Goal: Transaction & Acquisition: Purchase product/service

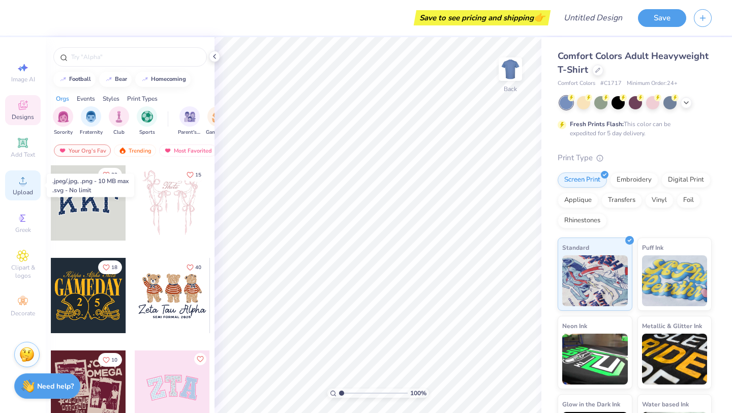
click at [27, 186] on div "Upload" at bounding box center [23, 185] width 36 height 30
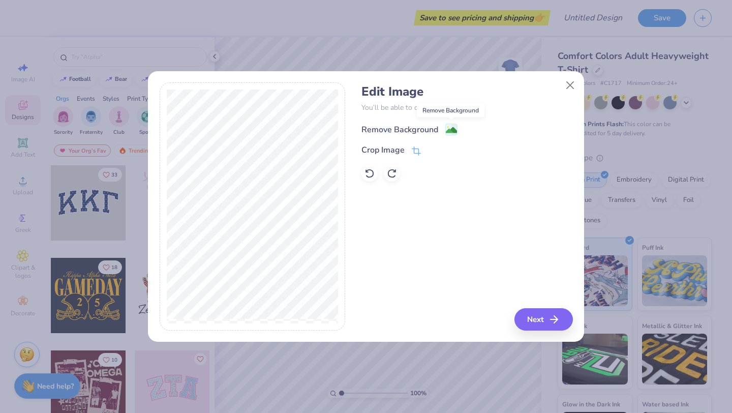
click at [456, 129] on image at bounding box center [451, 129] width 11 height 11
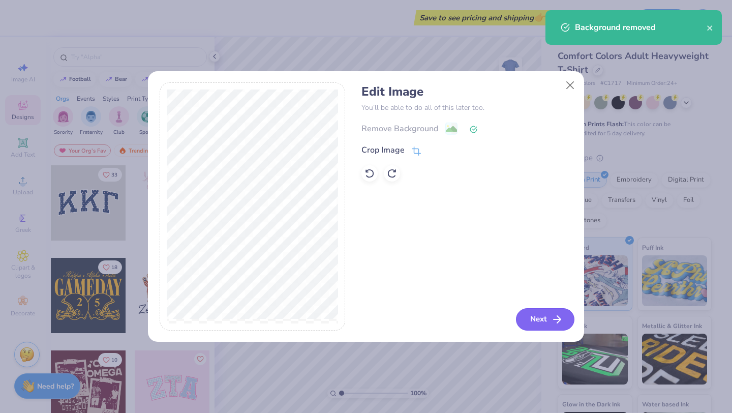
click at [546, 321] on button "Next" at bounding box center [545, 319] width 58 height 22
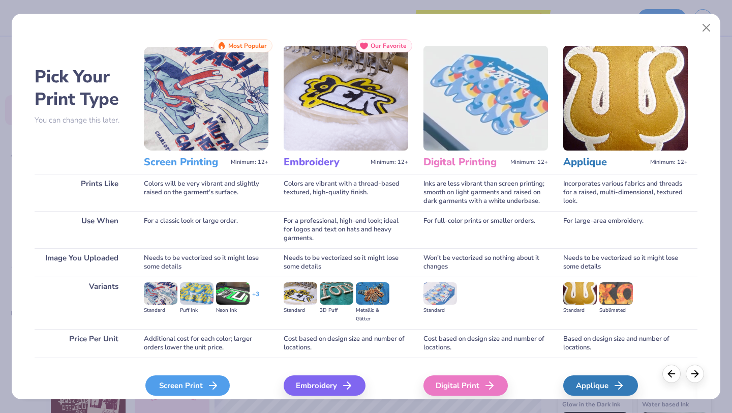
click at [209, 381] on icon at bounding box center [213, 385] width 12 height 12
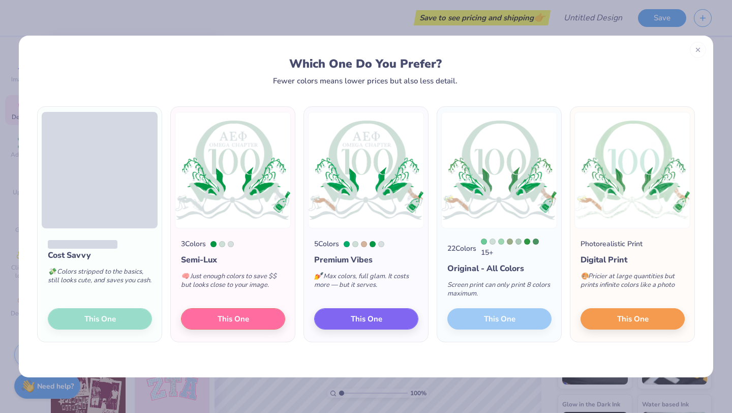
click at [115, 321] on div "Cost Savvy 💸 Colors stripped to the basics, still looks cute, and saves you cas…" at bounding box center [100, 284] width 124 height 113
click at [114, 315] on div "Cost Savvy 💸 Colors stripped to the basics, still looks cute, and saves you cas…" at bounding box center [100, 284] width 124 height 113
click at [124, 327] on div "Cost Savvy 💸 Colors stripped to the basics, still looks cute, and saves you cas…" at bounding box center [100, 284] width 124 height 113
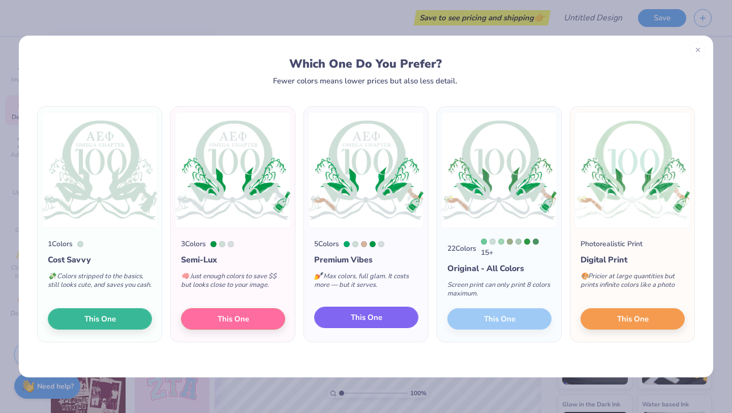
click at [362, 320] on span "This One" at bounding box center [366, 317] width 31 height 12
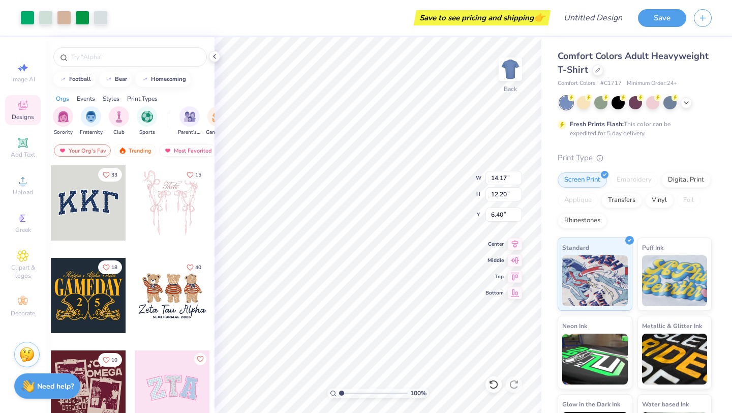
click at [691, 107] on div at bounding box center [635, 102] width 152 height 13
click at [682, 103] on icon at bounding box center [686, 102] width 8 height 8
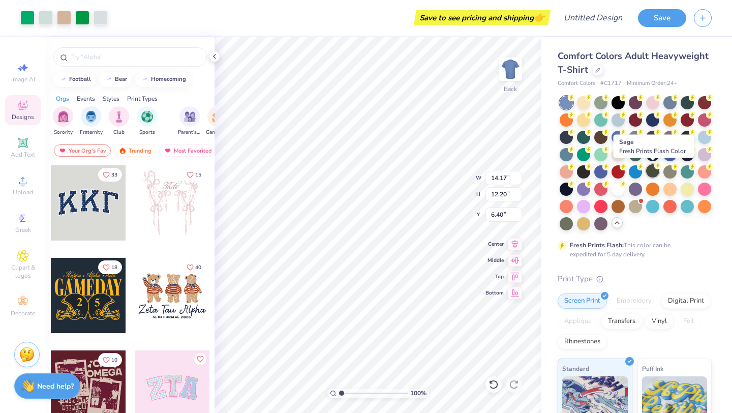
click at [651, 168] on div at bounding box center [652, 170] width 13 height 13
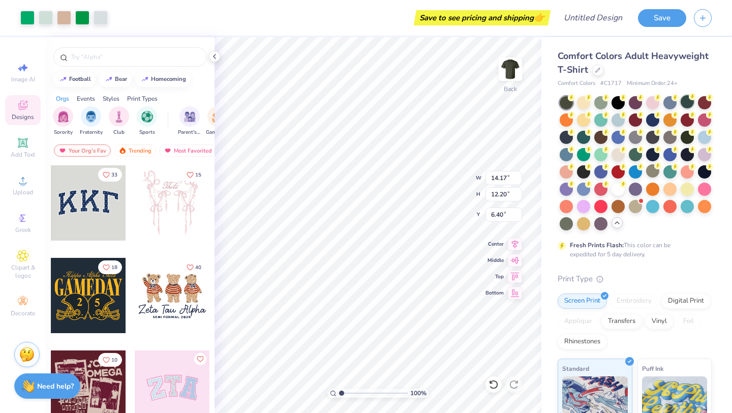
click at [692, 100] on div at bounding box center [686, 101] width 13 height 13
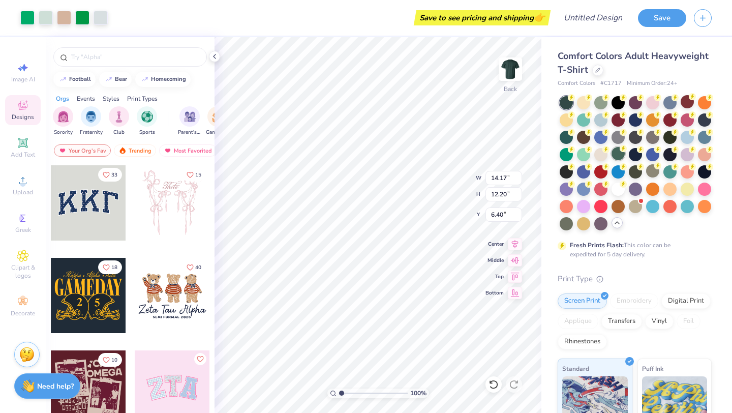
click at [620, 153] on div at bounding box center [617, 153] width 13 height 13
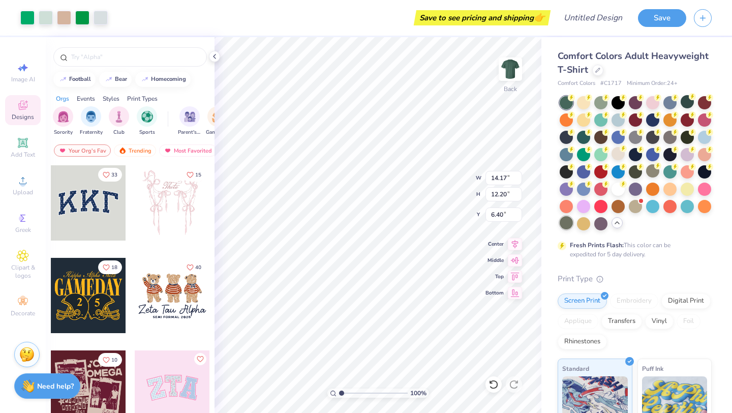
click at [565, 218] on div at bounding box center [565, 222] width 13 height 13
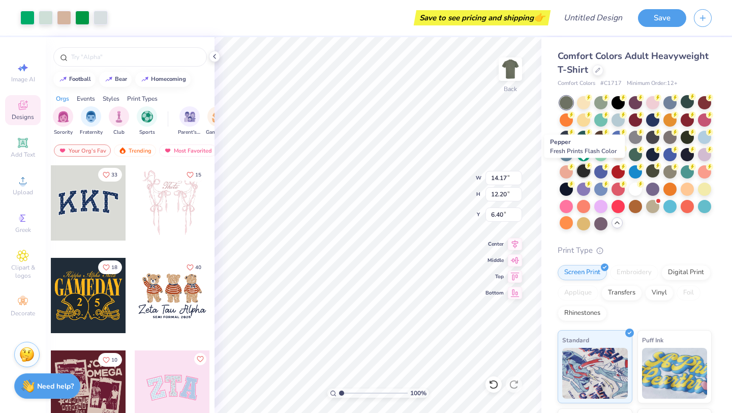
click at [586, 171] on div at bounding box center [583, 170] width 13 height 13
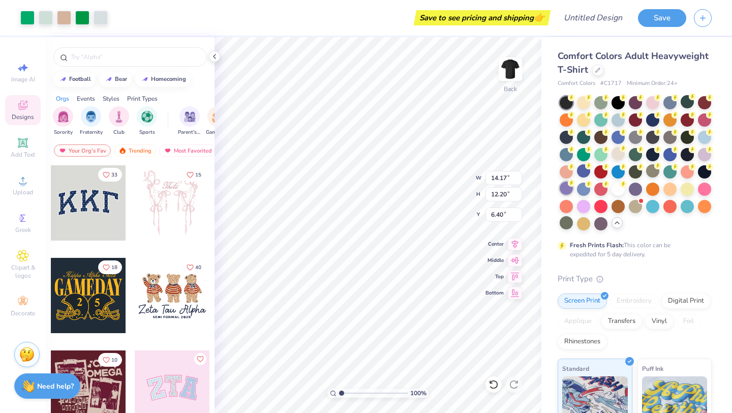
click at [566, 186] on div at bounding box center [565, 187] width 13 height 13
click at [619, 189] on div at bounding box center [617, 187] width 13 height 13
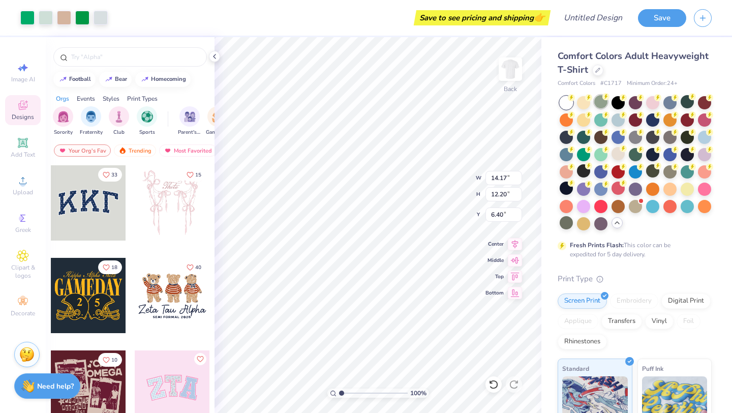
click at [600, 101] on div at bounding box center [600, 101] width 13 height 13
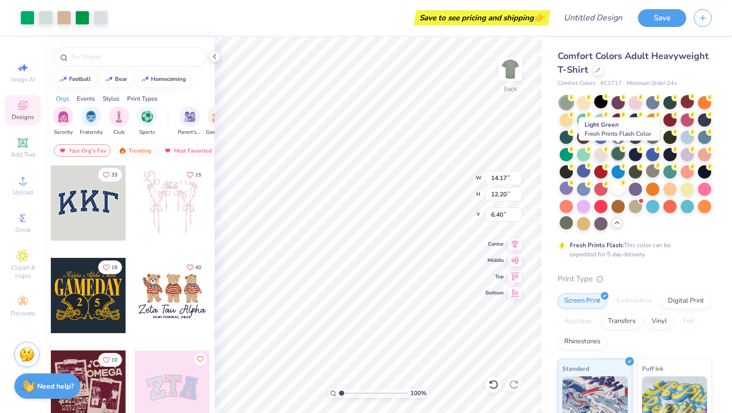
click at [618, 151] on div at bounding box center [617, 153] width 13 height 13
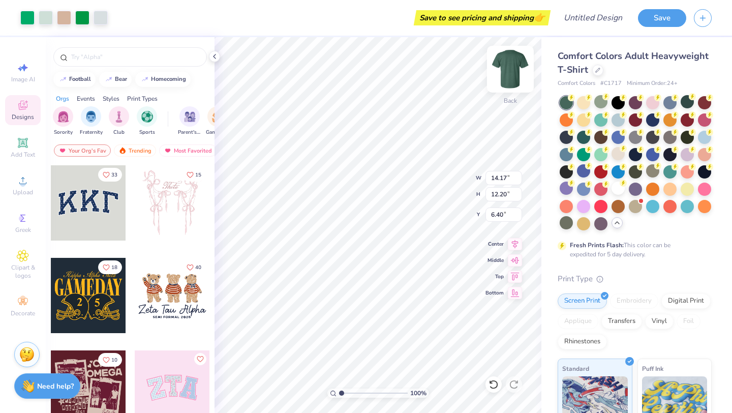
click at [512, 75] on img at bounding box center [510, 69] width 41 height 41
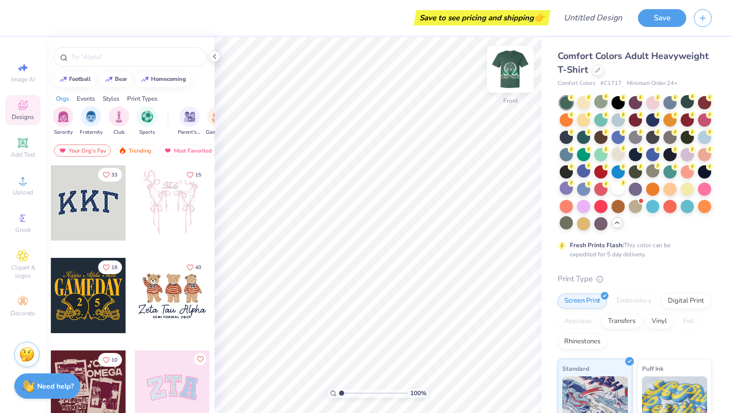
click at [513, 74] on img at bounding box center [510, 69] width 41 height 41
click at [510, 75] on img at bounding box center [510, 69] width 41 height 41
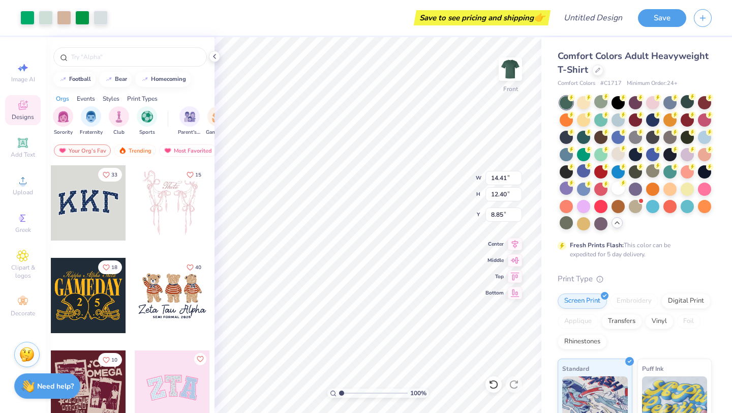
type input "2.37"
type input "12.72"
type input "10.95"
type input "2.80"
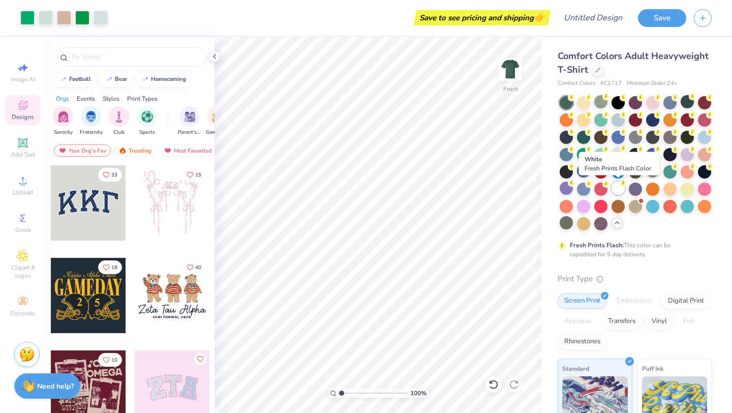
click at [619, 192] on div at bounding box center [617, 187] width 13 height 13
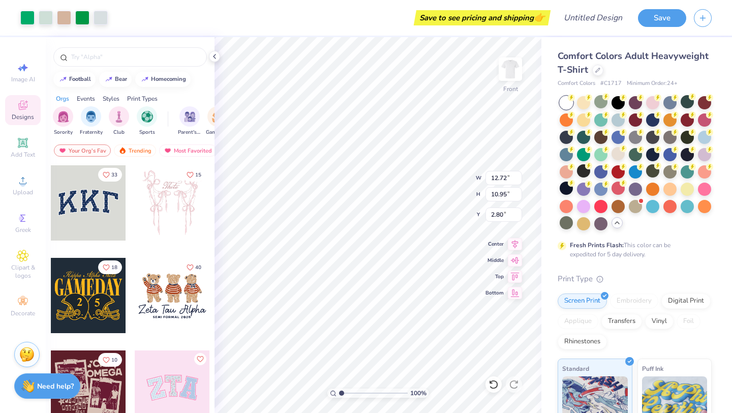
type input "3.00"
type input "8.53"
type input "8.32"
type input "3.00"
type input "10.34"
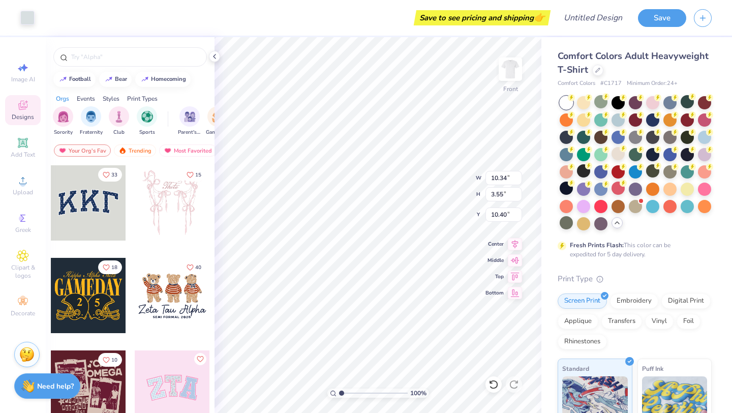
type input "3.55"
type input "10.40"
click at [29, 99] on div "Designs" at bounding box center [23, 110] width 36 height 30
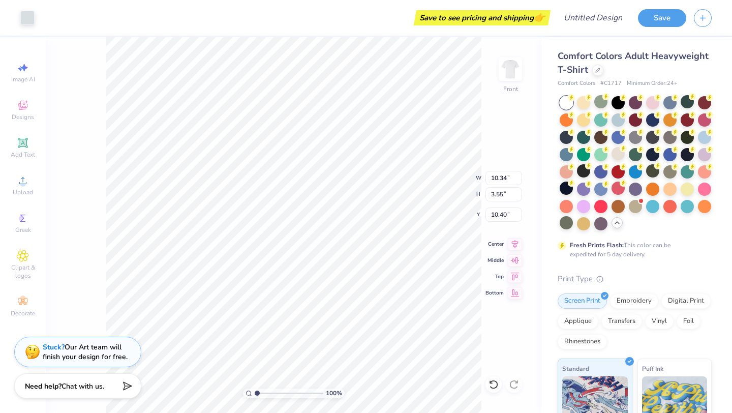
type input "8.53"
type input "8.32"
click at [35, 18] on div at bounding box center [27, 17] width 14 height 14
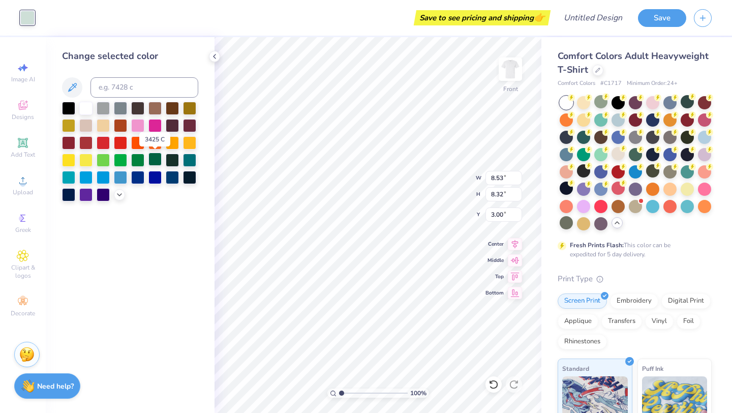
click at [154, 158] on div at bounding box center [154, 158] width 13 height 13
type input "2.70"
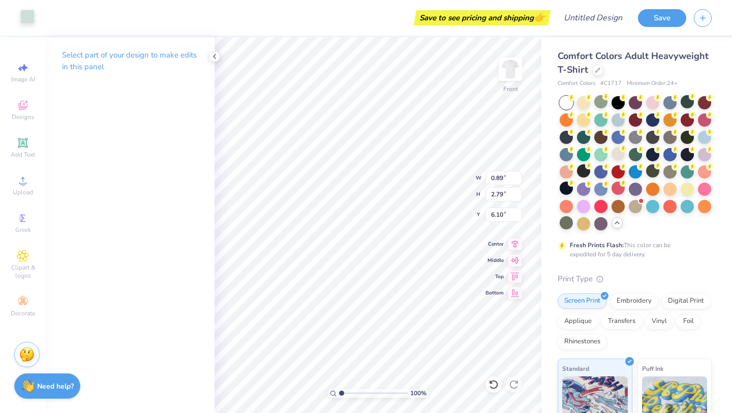
click at [29, 10] on div at bounding box center [27, 17] width 14 height 14
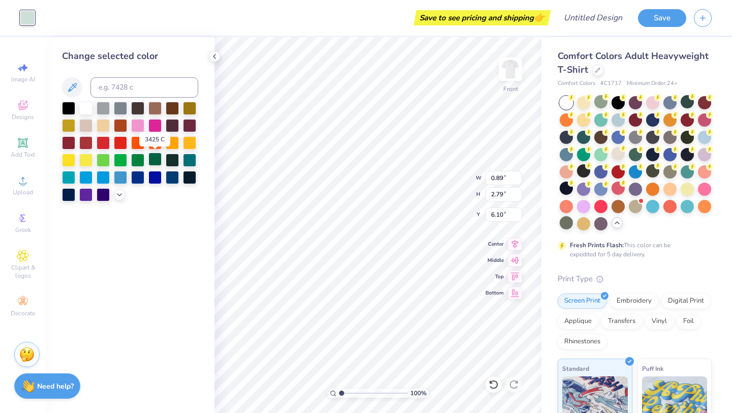
click at [149, 158] on div at bounding box center [154, 158] width 13 height 13
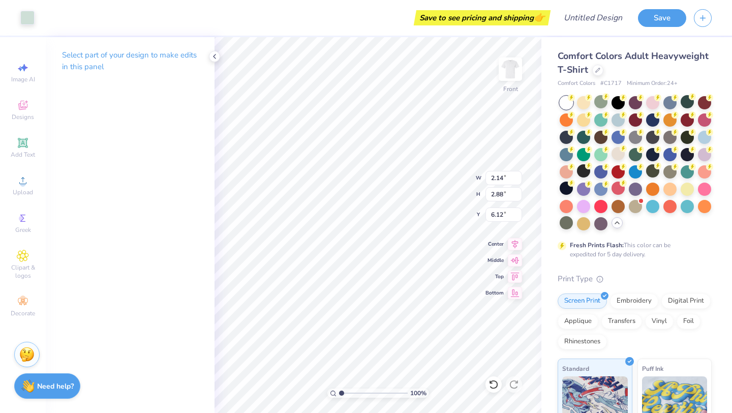
type input "2.14"
type input "2.88"
click at [30, 18] on div at bounding box center [27, 17] width 14 height 14
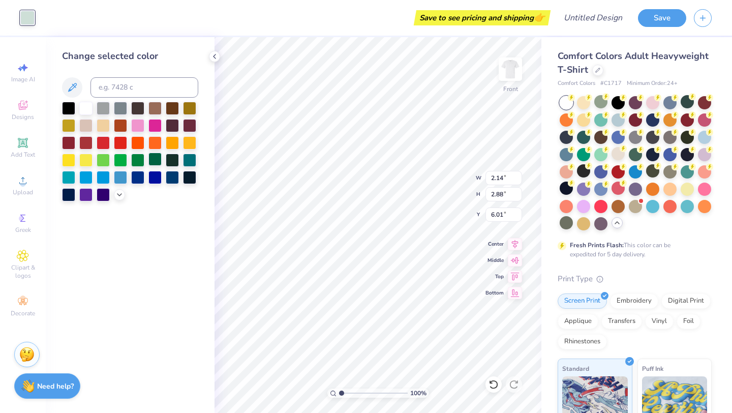
click at [149, 154] on div at bounding box center [154, 158] width 13 height 13
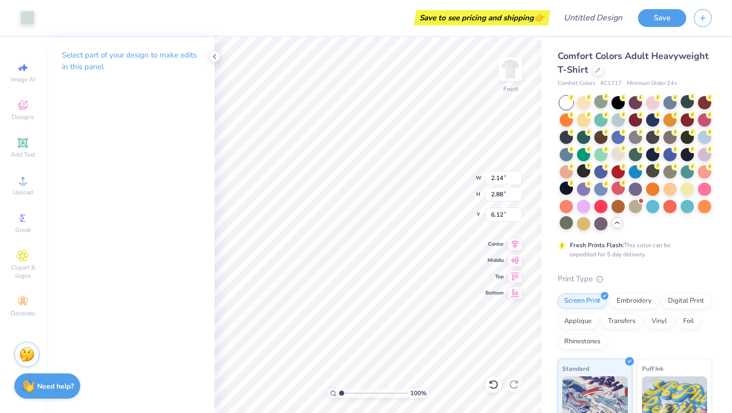
type input "6.01"
click at [25, 20] on div at bounding box center [27, 17] width 14 height 14
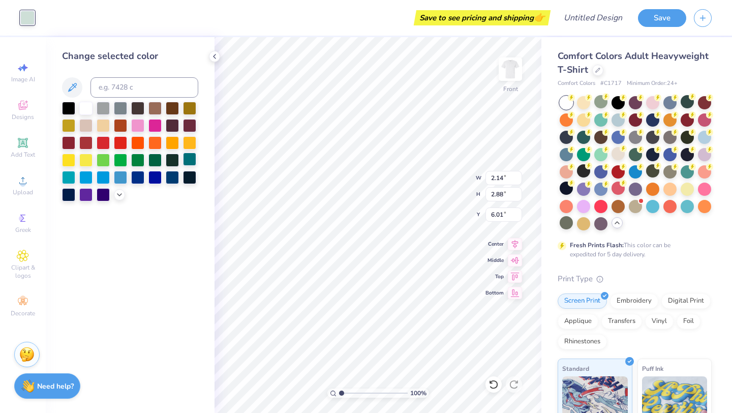
drag, startPoint x: 156, startPoint y: 160, endPoint x: 195, endPoint y: 160, distance: 38.6
click at [156, 160] on div at bounding box center [154, 159] width 13 height 13
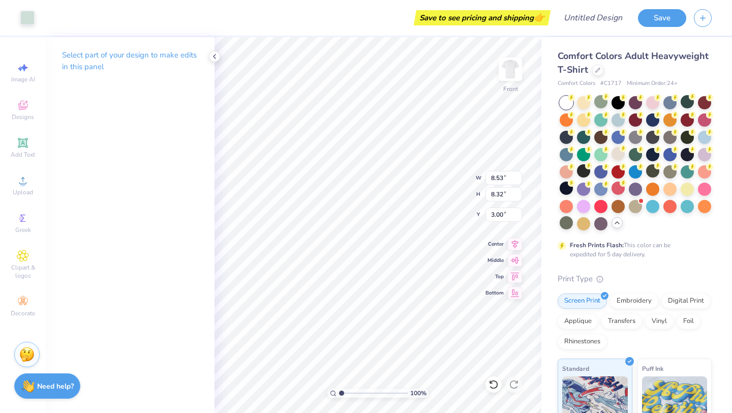
type input "2.14"
type input "2.88"
type input "6.01"
type input "10.34"
type input "3.55"
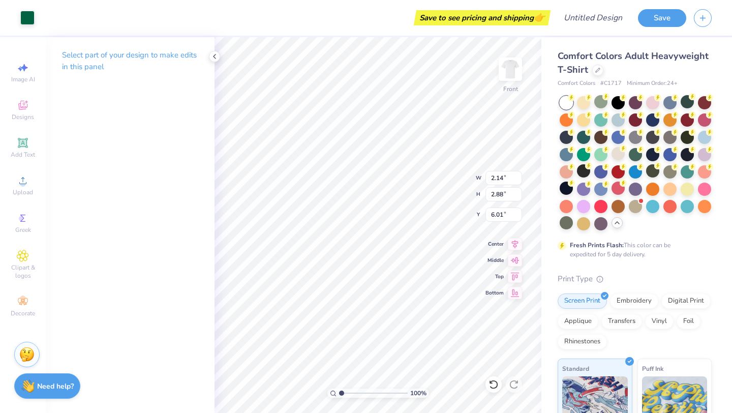
type input "10.40"
click at [23, 13] on div at bounding box center [27, 17] width 14 height 14
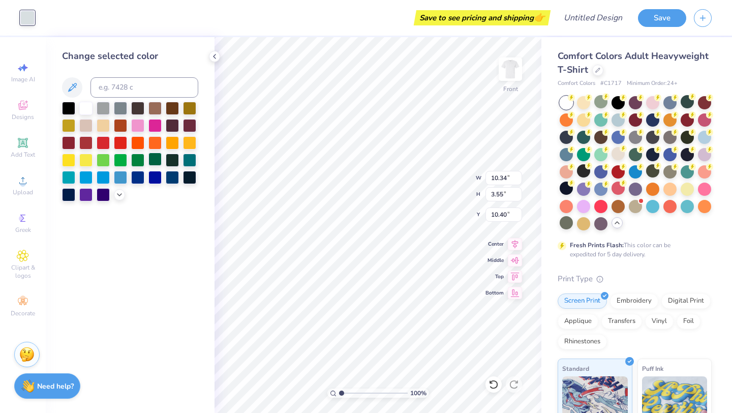
click at [159, 154] on div at bounding box center [154, 158] width 13 height 13
type input "8.53"
type input "8.32"
type input "3.00"
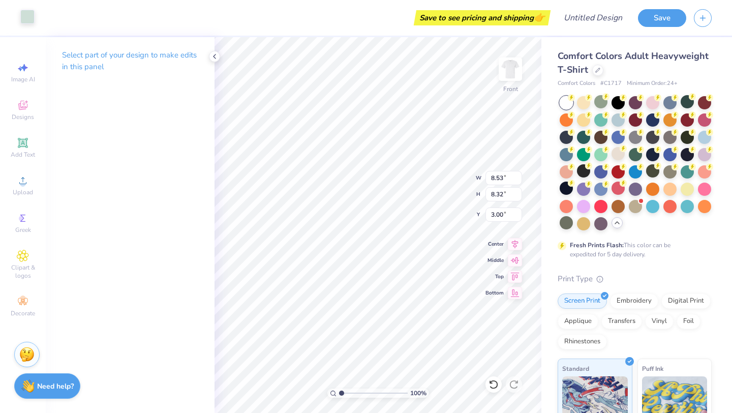
click at [28, 13] on div at bounding box center [27, 17] width 14 height 14
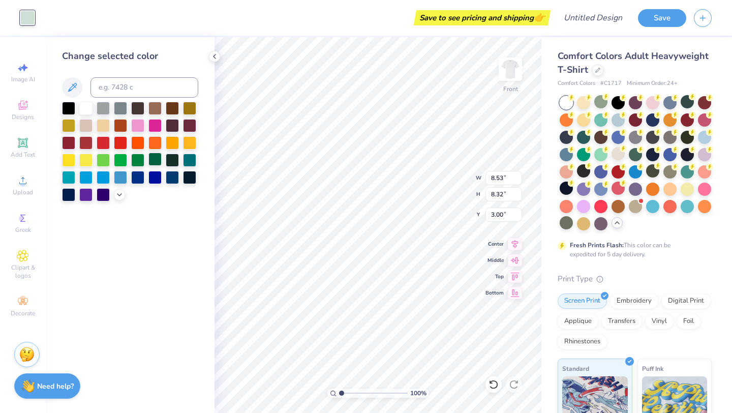
click at [155, 157] on div at bounding box center [154, 158] width 13 height 13
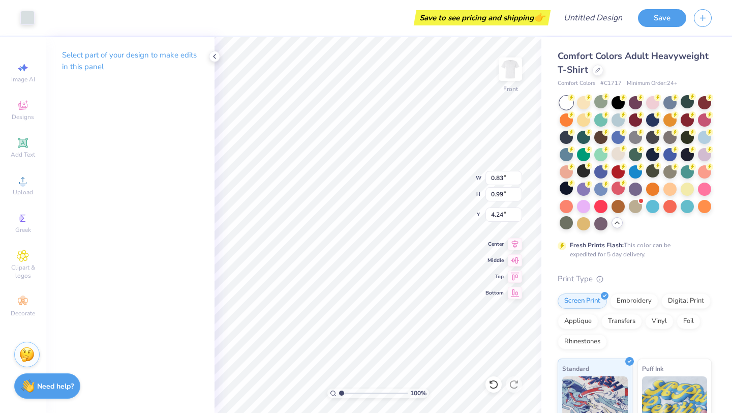
type input "0.98"
type input "4.23"
click at [30, 15] on div at bounding box center [27, 17] width 14 height 14
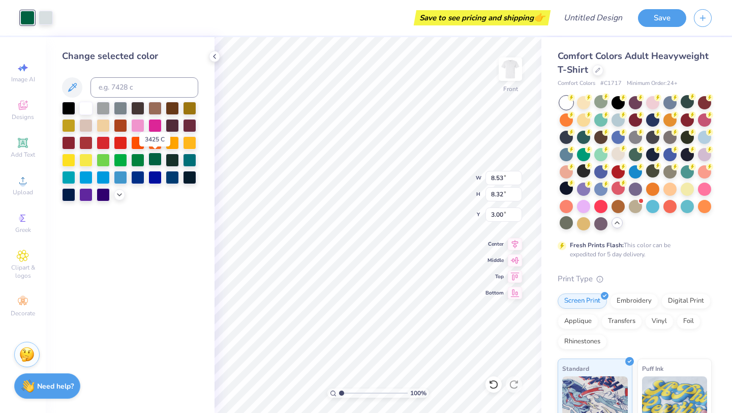
click at [154, 157] on div at bounding box center [154, 158] width 13 height 13
click at [156, 158] on div at bounding box center [154, 158] width 13 height 13
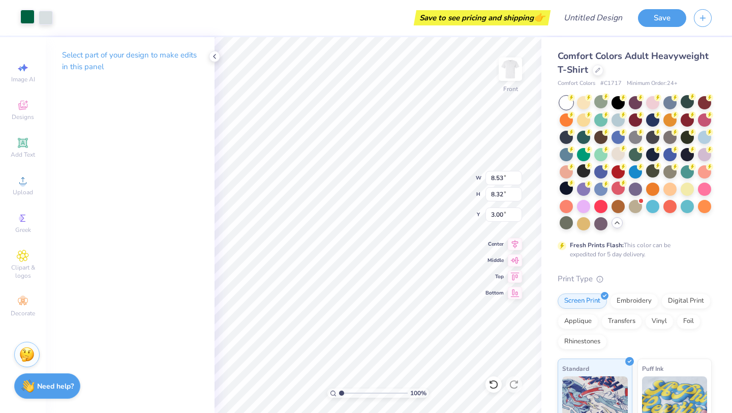
click at [26, 20] on div at bounding box center [27, 17] width 14 height 14
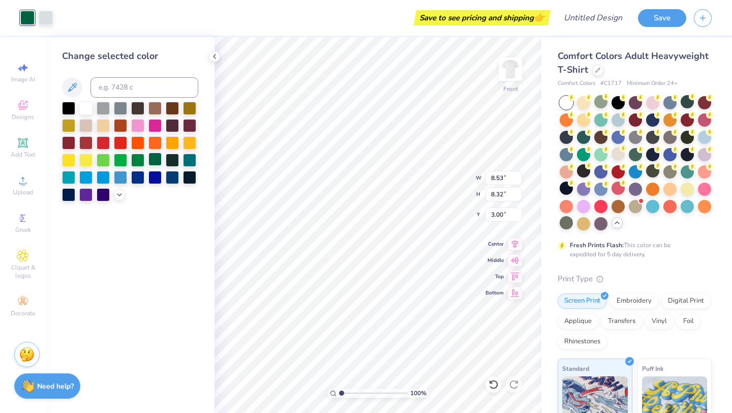
click at [153, 157] on div at bounding box center [154, 158] width 13 height 13
click at [131, 160] on div at bounding box center [137, 158] width 13 height 13
click at [155, 157] on div at bounding box center [154, 158] width 13 height 13
click at [153, 158] on div at bounding box center [154, 158] width 13 height 13
click at [161, 289] on div "Change selected color" at bounding box center [130, 224] width 169 height 375
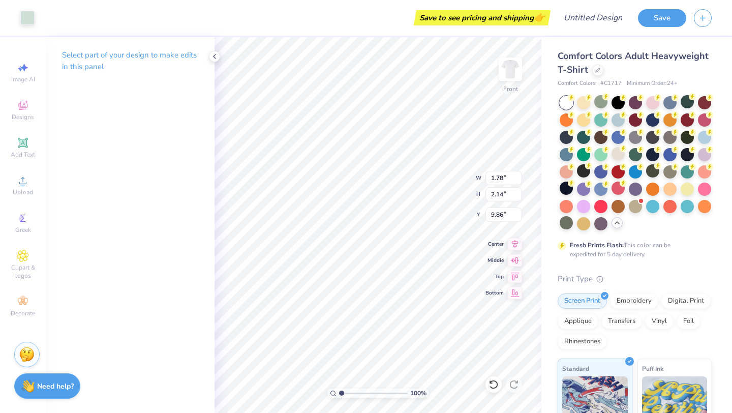
type input "9.95"
click at [25, 16] on div at bounding box center [27, 17] width 14 height 14
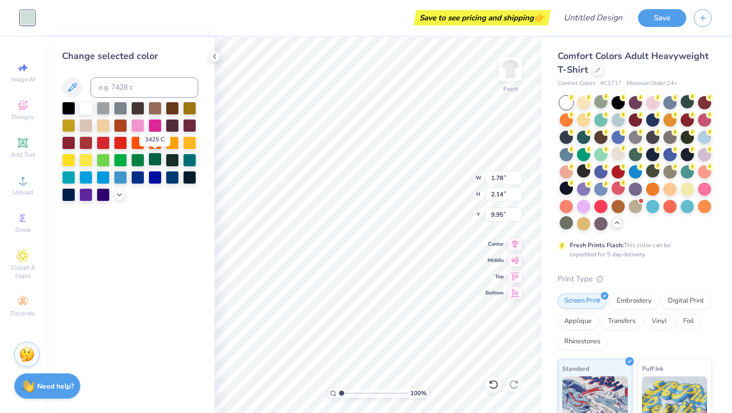
click at [152, 161] on div at bounding box center [154, 158] width 13 height 13
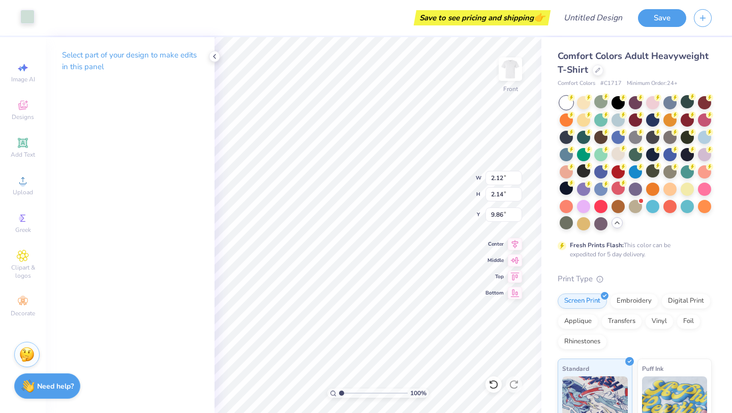
click at [20, 13] on div at bounding box center [27, 17] width 14 height 14
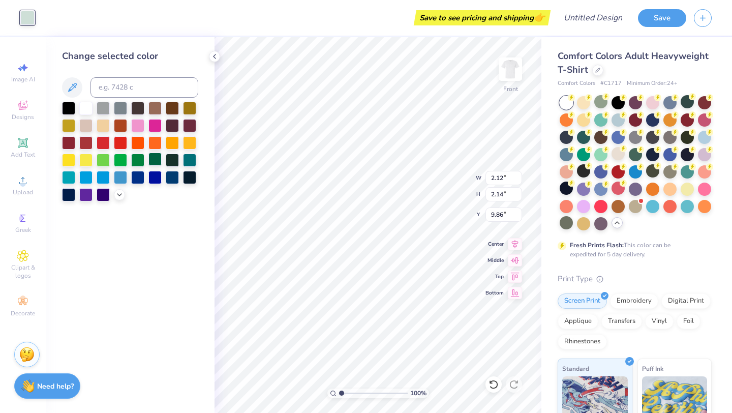
click at [154, 158] on div at bounding box center [154, 158] width 13 height 13
type input "1.38"
type input "1.39"
type input "10.38"
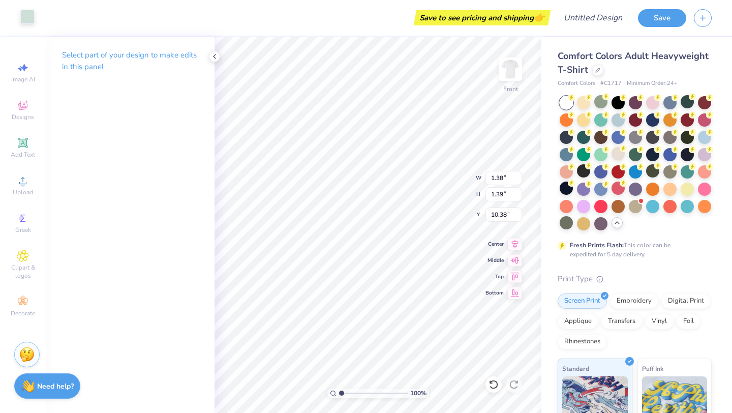
click at [25, 19] on div at bounding box center [27, 17] width 14 height 14
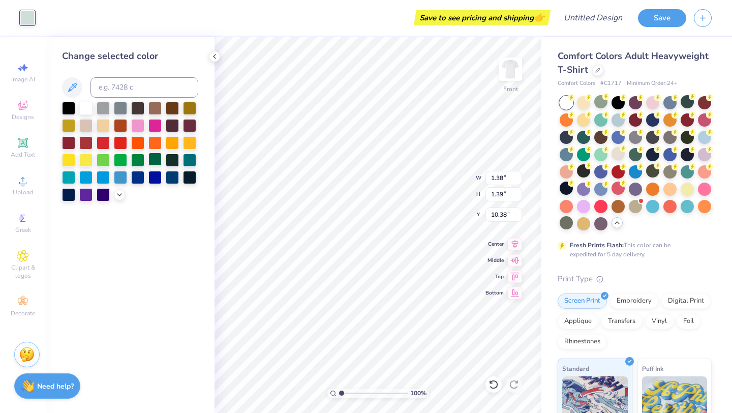
click at [156, 158] on div at bounding box center [154, 158] width 13 height 13
type input "1.55"
type input "0.72"
type input "11.08"
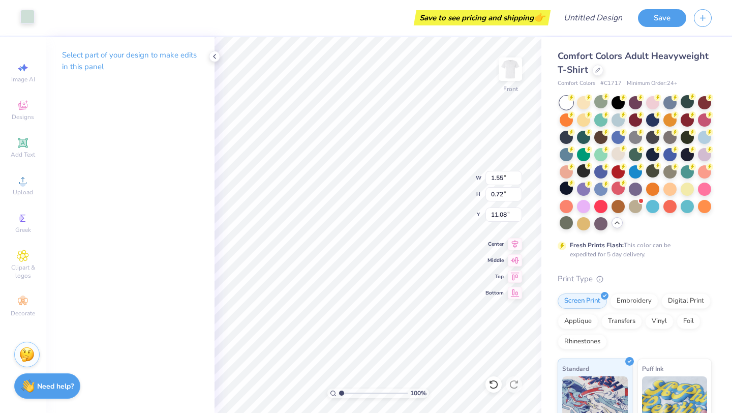
click at [22, 18] on div at bounding box center [27, 17] width 14 height 14
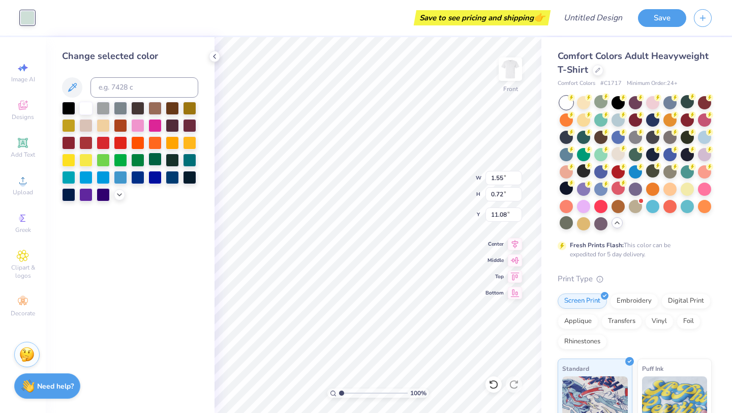
click at [157, 162] on div at bounding box center [154, 158] width 13 height 13
type input "12.41"
type input "3.55"
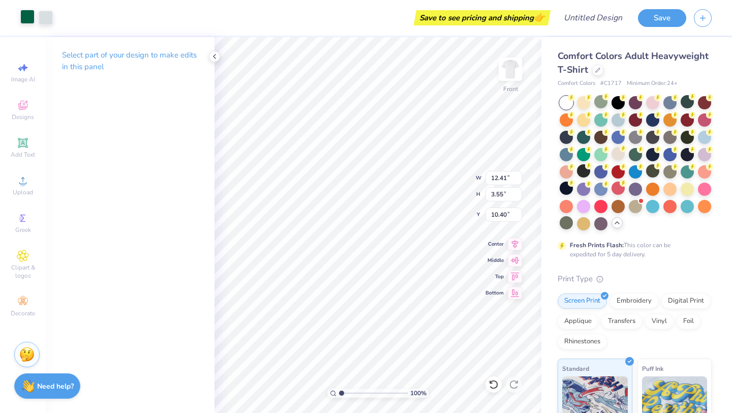
click at [25, 14] on div at bounding box center [27, 17] width 14 height 14
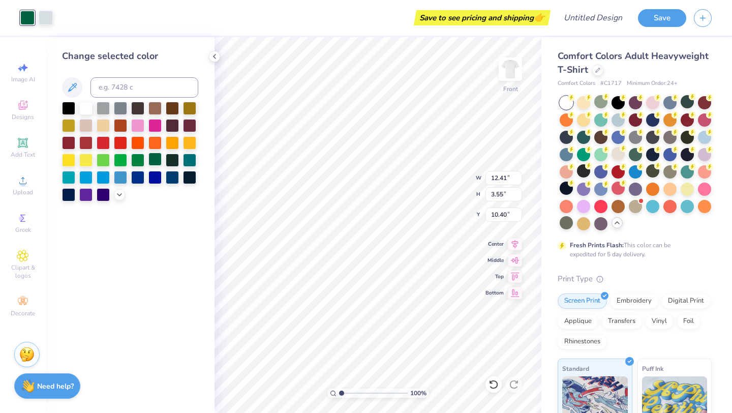
click at [150, 162] on div at bounding box center [154, 158] width 13 height 13
click at [158, 161] on div at bounding box center [154, 158] width 13 height 13
type input "10.42"
click at [156, 159] on div at bounding box center [154, 158] width 13 height 13
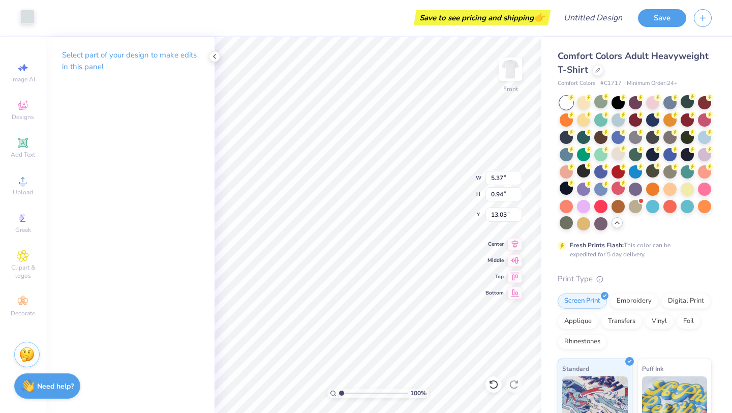
click at [30, 12] on div at bounding box center [27, 17] width 14 height 14
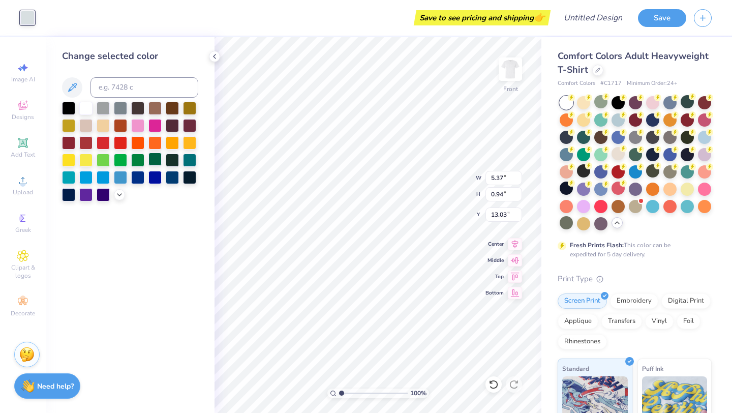
click at [148, 157] on div at bounding box center [154, 158] width 13 height 13
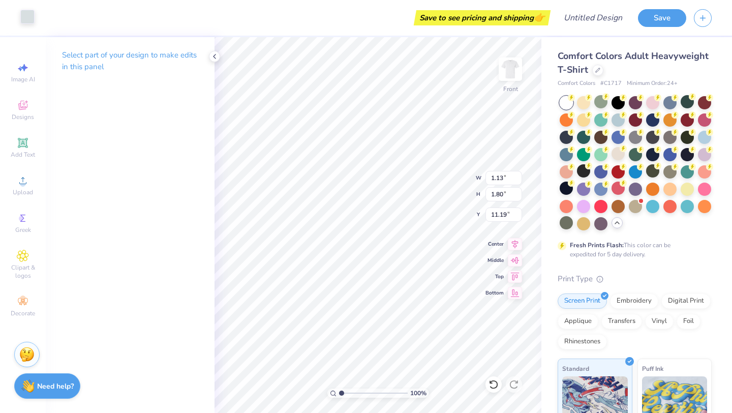
click at [31, 15] on div at bounding box center [27, 17] width 14 height 14
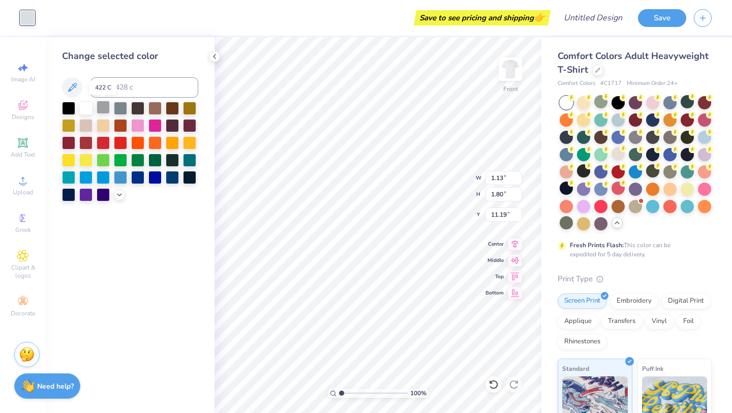
click at [107, 111] on div at bounding box center [103, 107] width 13 height 13
click at [85, 107] on div at bounding box center [85, 107] width 13 height 13
click at [103, 109] on div at bounding box center [103, 107] width 13 height 13
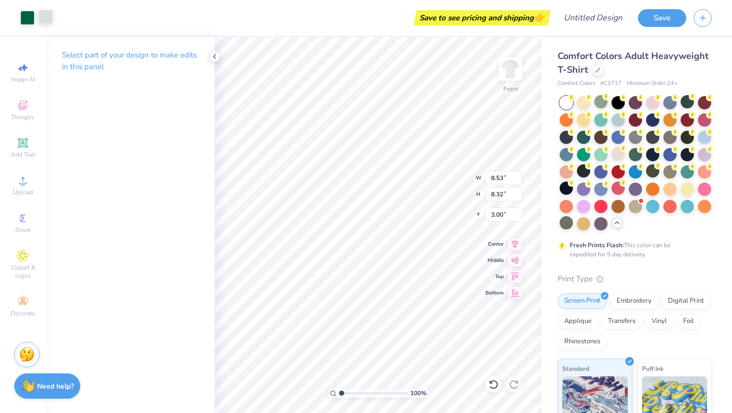
click at [49, 19] on div at bounding box center [46, 17] width 14 height 14
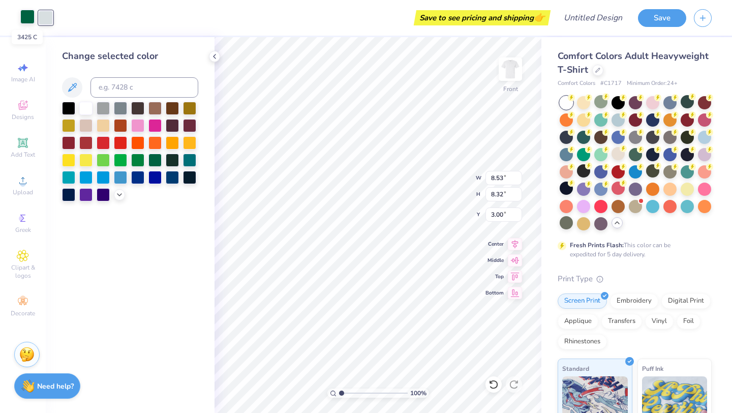
click at [29, 19] on div at bounding box center [27, 17] width 14 height 14
click at [151, 123] on div at bounding box center [154, 124] width 13 height 13
click at [128, 142] on div at bounding box center [130, 152] width 136 height 100
click at [155, 154] on div at bounding box center [154, 158] width 13 height 13
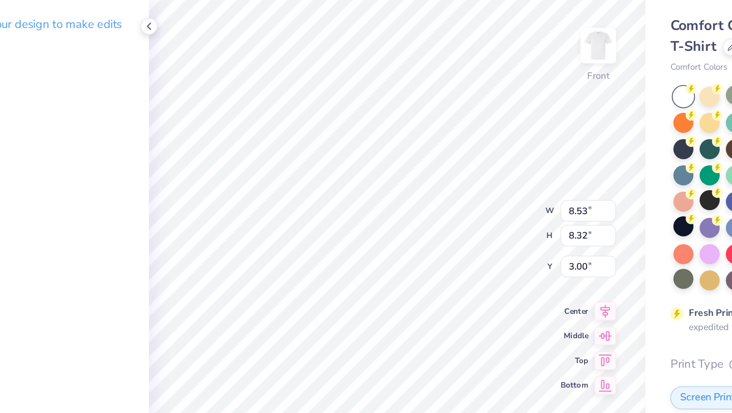
type input "0.98"
type input "0.99"
type input "4.24"
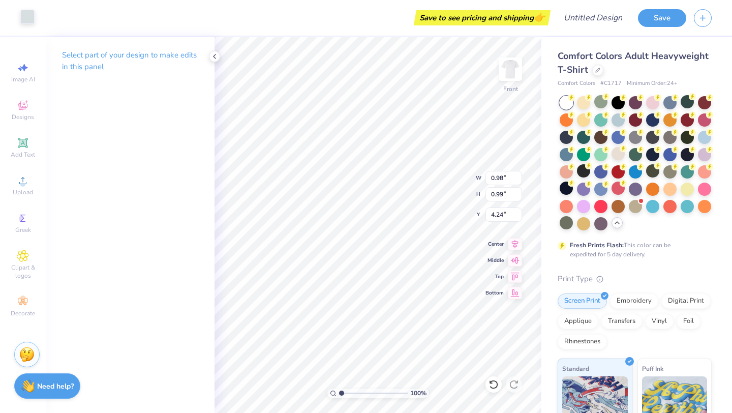
click at [28, 19] on div at bounding box center [27, 17] width 14 height 14
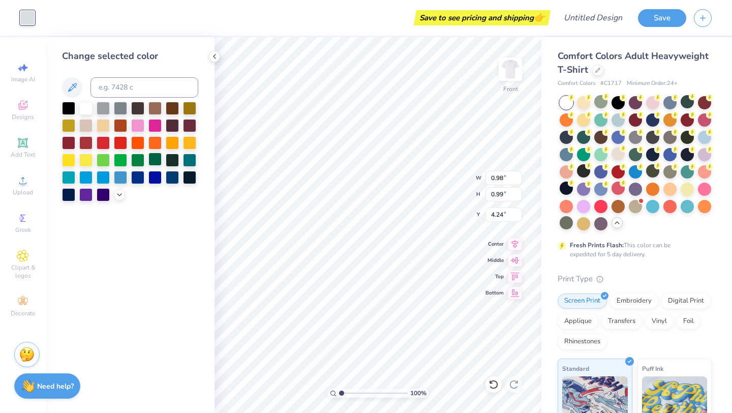
click at [153, 155] on div at bounding box center [154, 158] width 13 height 13
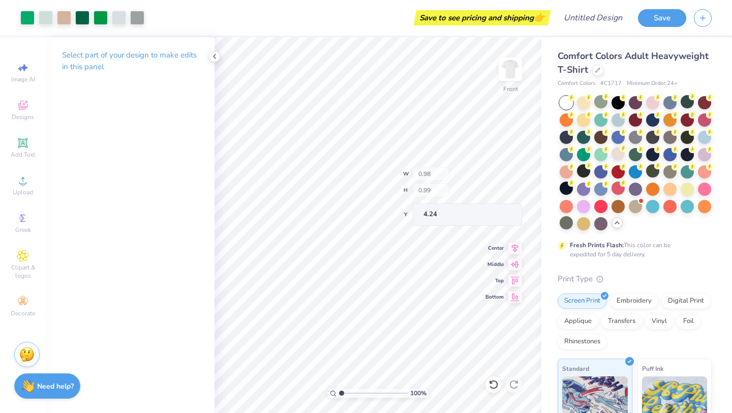
type input "8.53"
type input "8.32"
type input "3.00"
type input "7.12"
click at [383, 389] on input "range" at bounding box center [373, 392] width 69 height 9
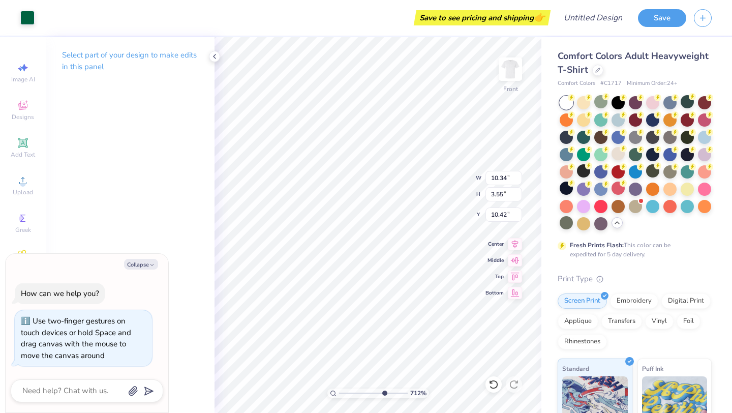
type textarea "x"
type input "0.83"
type input "0.99"
type input "4.24"
click at [24, 20] on div at bounding box center [27, 17] width 14 height 14
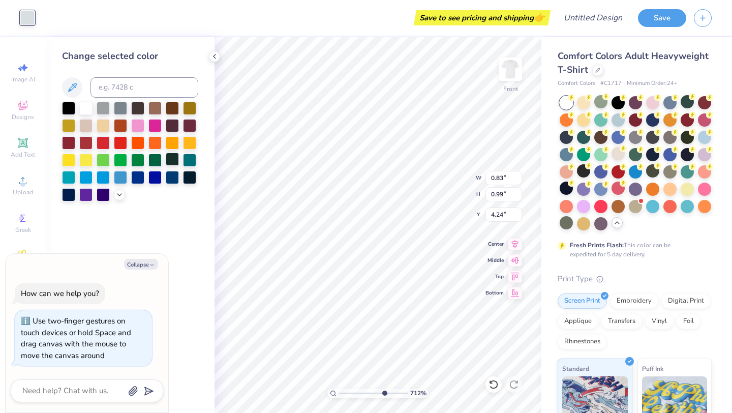
drag, startPoint x: 154, startPoint y: 160, endPoint x: 170, endPoint y: 158, distance: 15.8
click at [155, 160] on div at bounding box center [154, 159] width 13 height 13
type textarea "x"
type input "0.92"
type input "1.00"
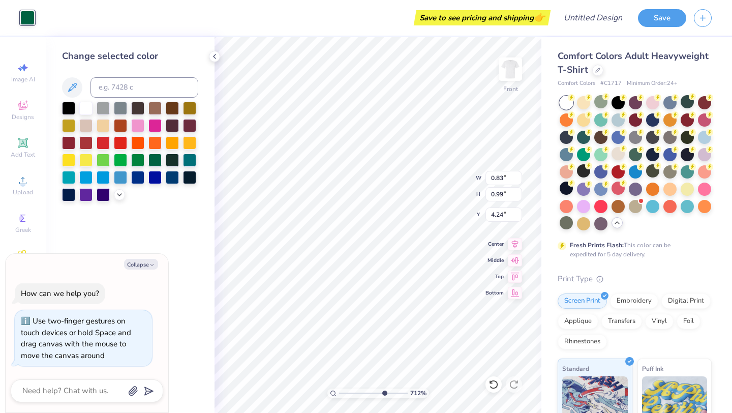
type input "4.23"
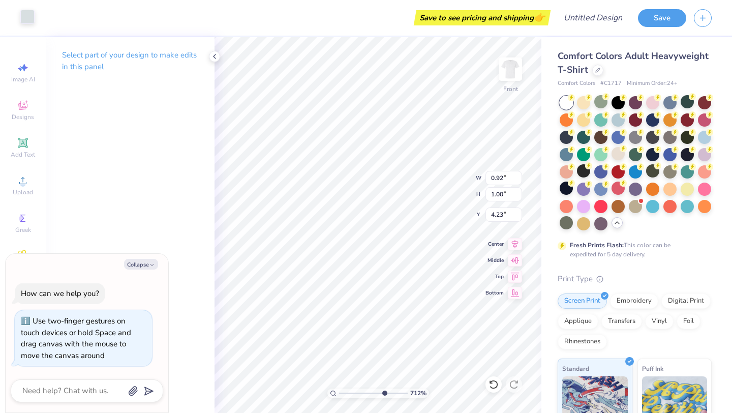
click at [21, 18] on div at bounding box center [27, 17] width 14 height 14
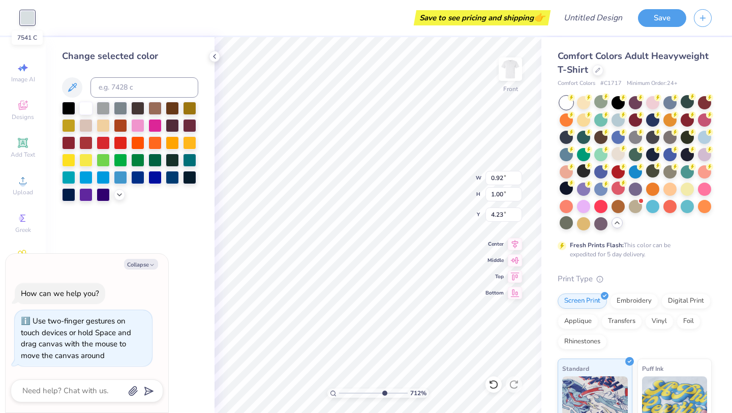
type textarea "x"
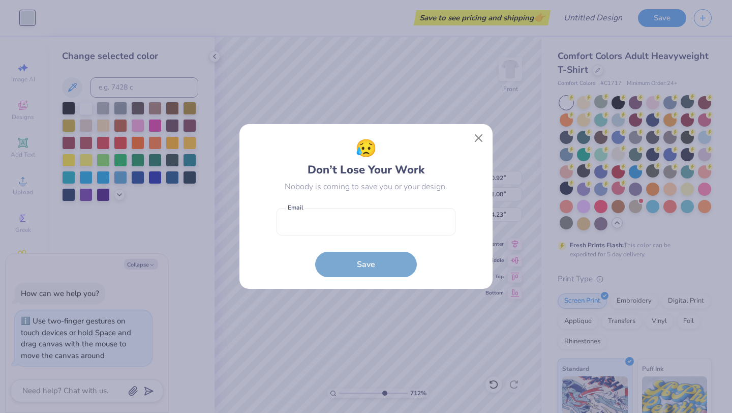
click at [368, 267] on form "Email is a required field Email Save" at bounding box center [365, 240] width 179 height 75
click at [340, 232] on input "email" at bounding box center [365, 222] width 179 height 28
type input "[EMAIL_ADDRESS][DOMAIN_NAME]"
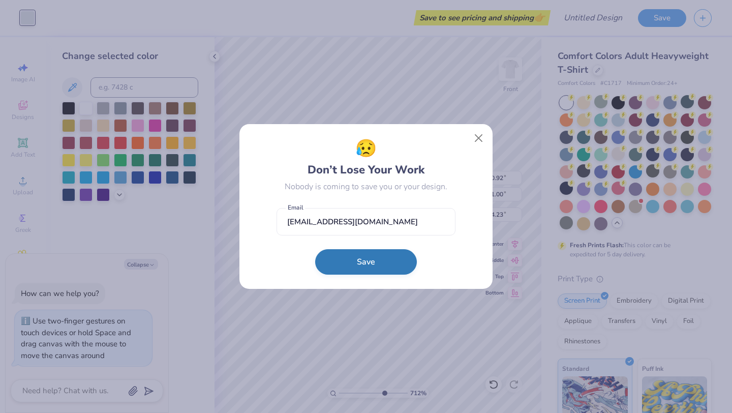
click at [355, 266] on button "Save" at bounding box center [366, 261] width 102 height 25
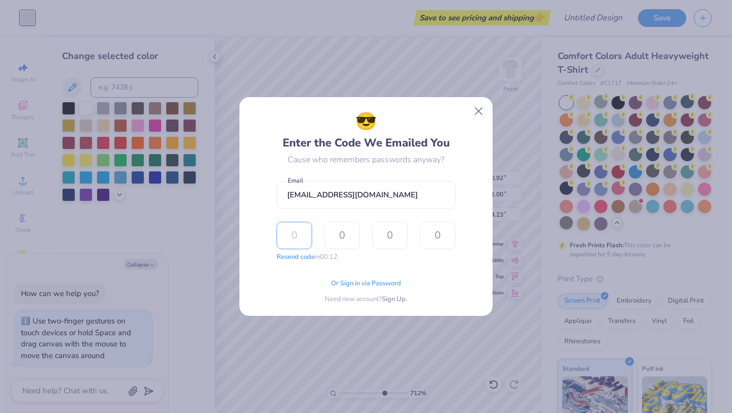
type input "7"
type input "2"
type input "5"
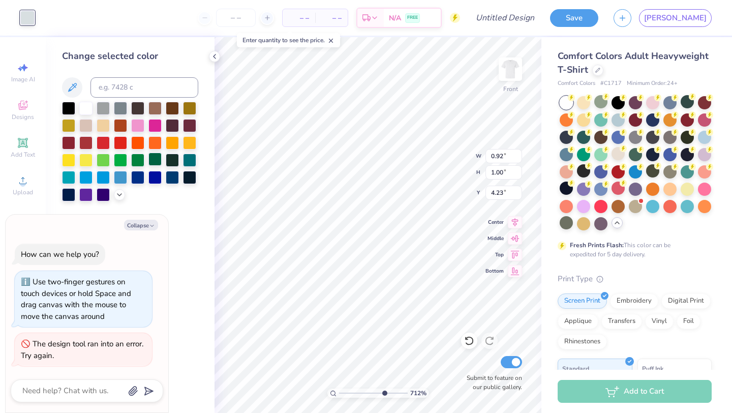
click at [154, 163] on div at bounding box center [154, 158] width 13 height 13
type textarea "x"
type input "0.33"
type input "0.40"
type input "5.49"
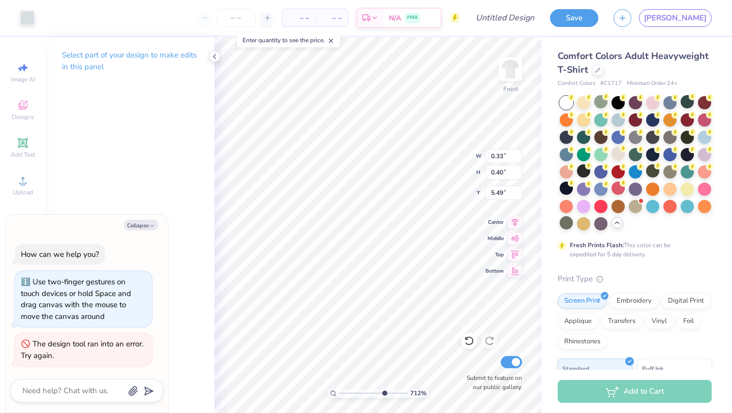
type textarea "x"
type input "0.52"
type input "0.41"
type input "5.48"
type textarea "x"
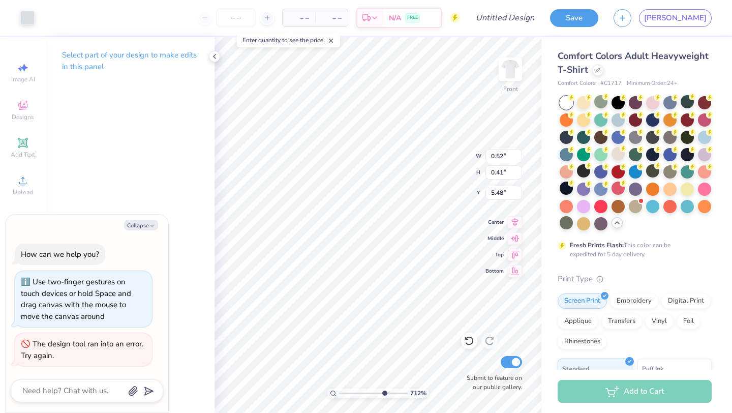
type input "0.33"
type input "0.40"
type input "5.49"
type textarea "x"
type input "0.52"
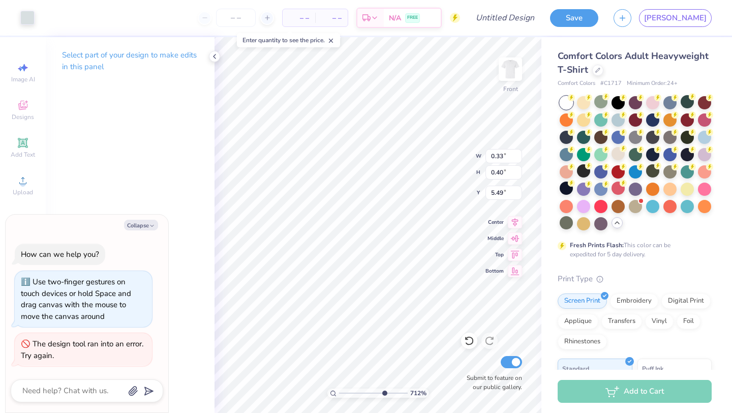
type input "0.41"
type input "5.48"
click at [30, 16] on div at bounding box center [27, 17] width 14 height 14
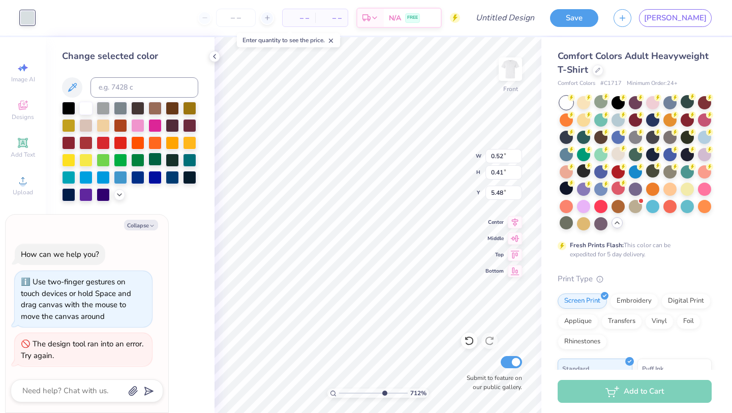
click at [153, 155] on div at bounding box center [154, 158] width 13 height 13
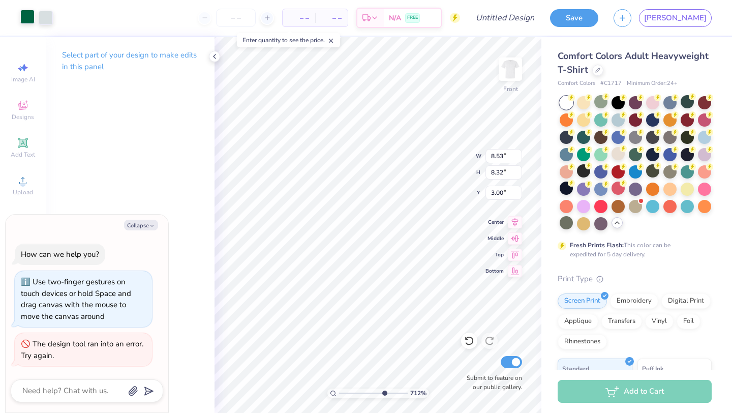
click at [31, 20] on div at bounding box center [27, 17] width 14 height 14
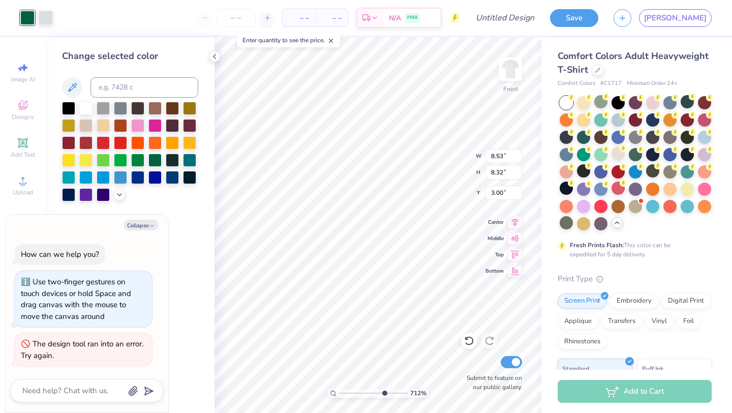
click at [334, 42] on icon at bounding box center [330, 40] width 7 height 7
click at [151, 220] on button "Collapse" at bounding box center [141, 224] width 34 height 11
type textarea "x"
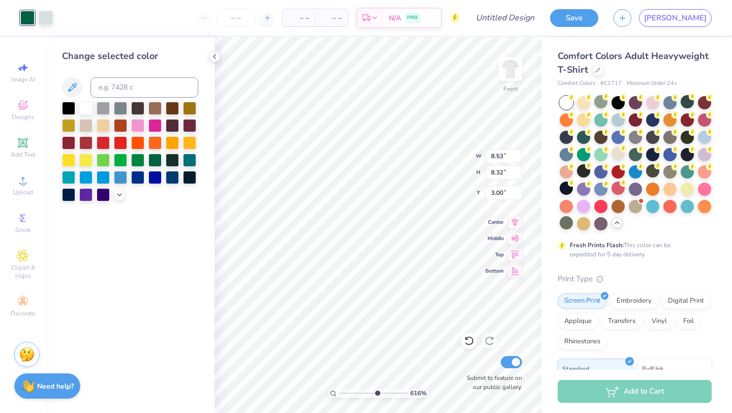
drag, startPoint x: 383, startPoint y: 392, endPoint x: 376, endPoint y: 392, distance: 7.1
click at [376, 392] on input "range" at bounding box center [373, 392] width 69 height 9
click at [334, 387] on div "100 %" at bounding box center [377, 224] width 375 height 375
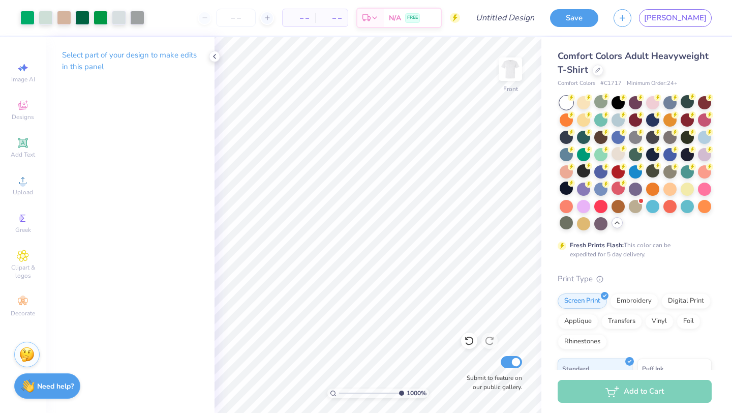
type input "10"
drag, startPoint x: 340, startPoint y: 392, endPoint x: 404, endPoint y: 395, distance: 64.1
click at [404, 395] on div "1000 %" at bounding box center [378, 392] width 102 height 9
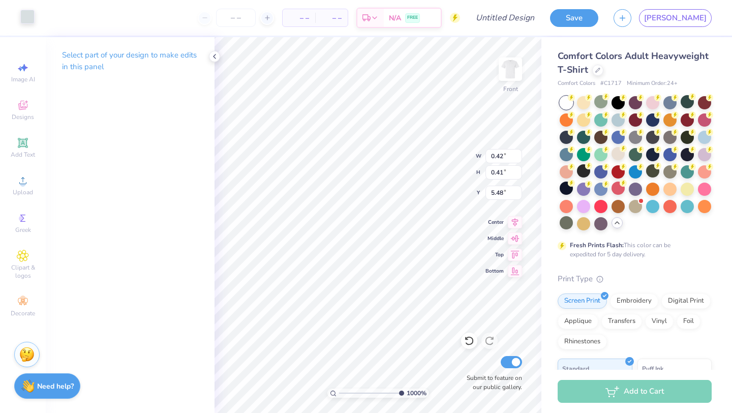
click at [25, 21] on div at bounding box center [27, 17] width 14 height 14
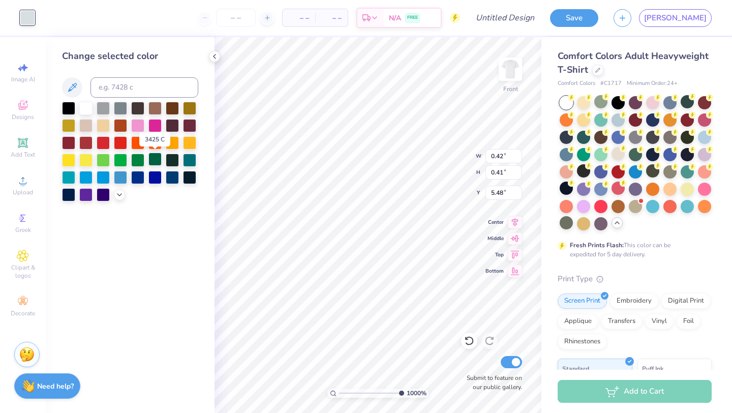
click at [158, 161] on div at bounding box center [154, 158] width 13 height 13
type input "8.53"
type input "8.32"
type input "3.00"
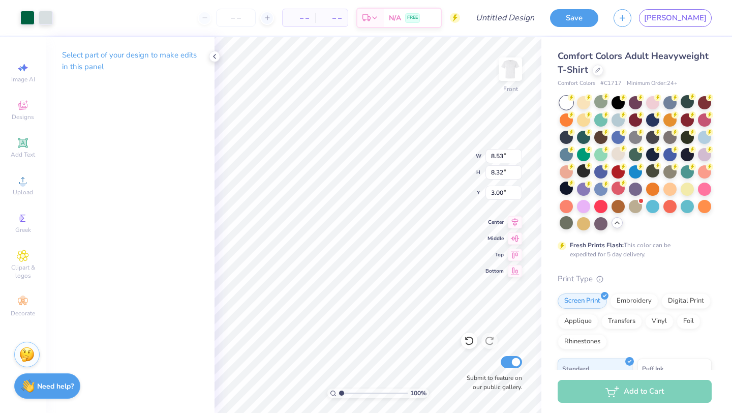
drag, startPoint x: 397, startPoint y: 390, endPoint x: 335, endPoint y: 389, distance: 62.0
click at [339, 389] on input "range" at bounding box center [373, 392] width 69 height 9
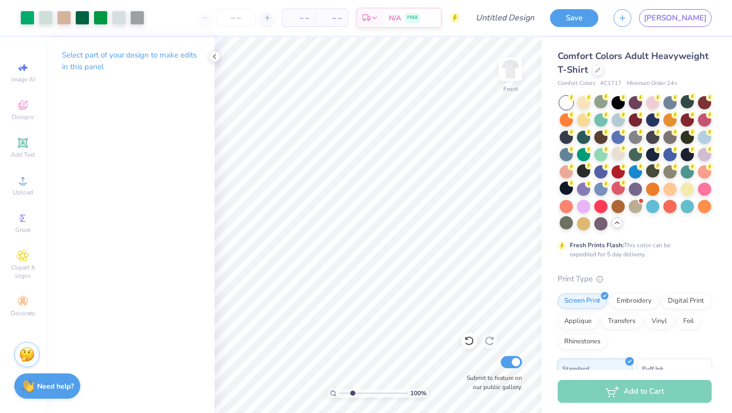
type input "2.62"
click at [352, 391] on input "range" at bounding box center [373, 392] width 69 height 9
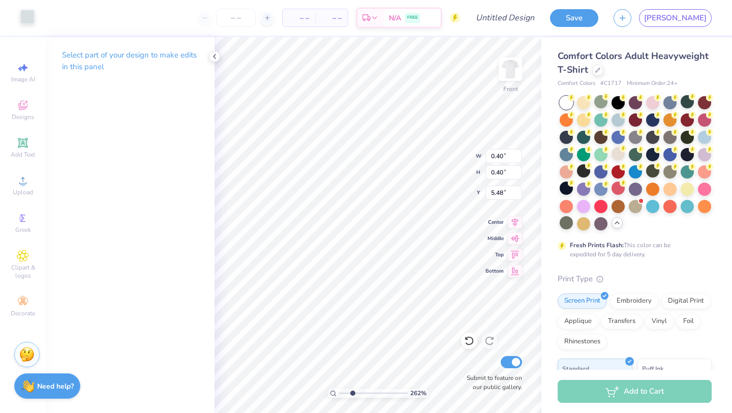
click at [28, 10] on div at bounding box center [27, 17] width 14 height 14
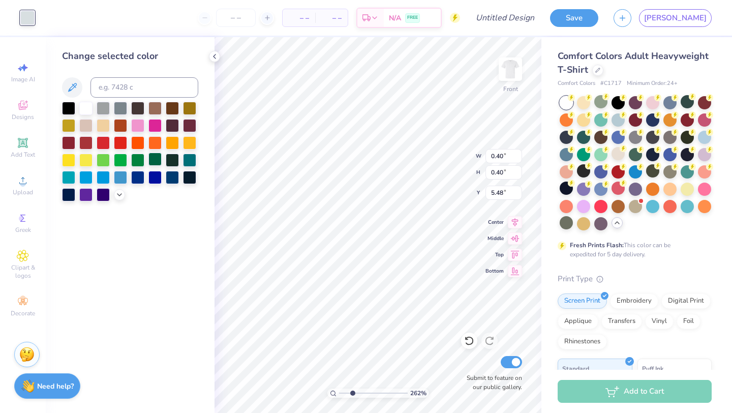
click at [150, 162] on div at bounding box center [154, 158] width 13 height 13
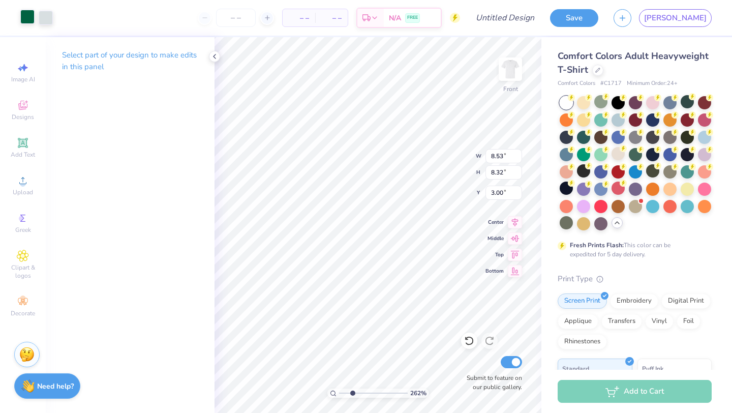
click at [30, 16] on div at bounding box center [27, 17] width 14 height 14
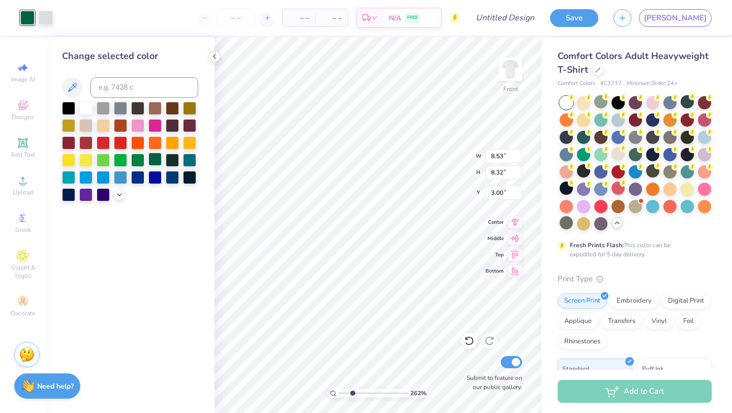
click at [154, 157] on div at bounding box center [154, 158] width 13 height 13
click at [190, 166] on div at bounding box center [189, 158] width 13 height 13
click at [151, 156] on div at bounding box center [154, 158] width 13 height 13
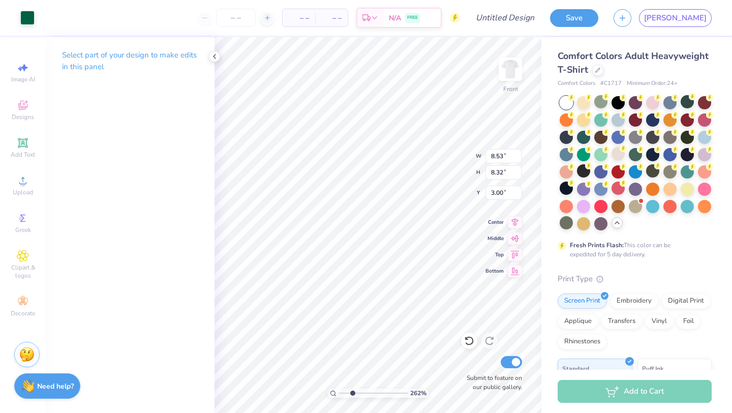
type input "0.39"
type input "0.40"
type input "5.49"
click at [21, 17] on div at bounding box center [27, 17] width 14 height 14
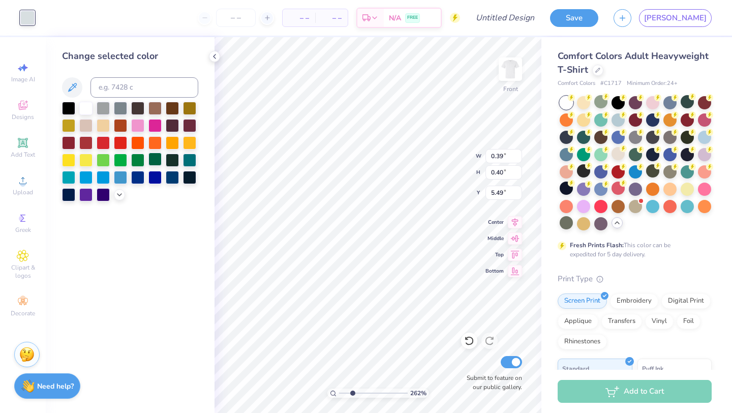
click at [155, 155] on div at bounding box center [154, 158] width 13 height 13
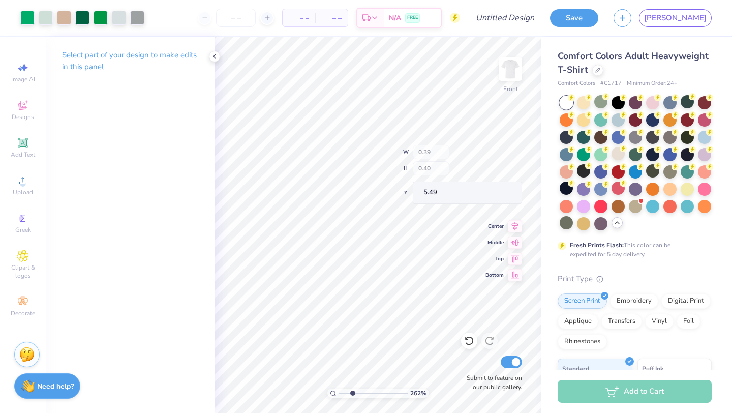
type input "8.53"
type input "8.32"
type input "3.00"
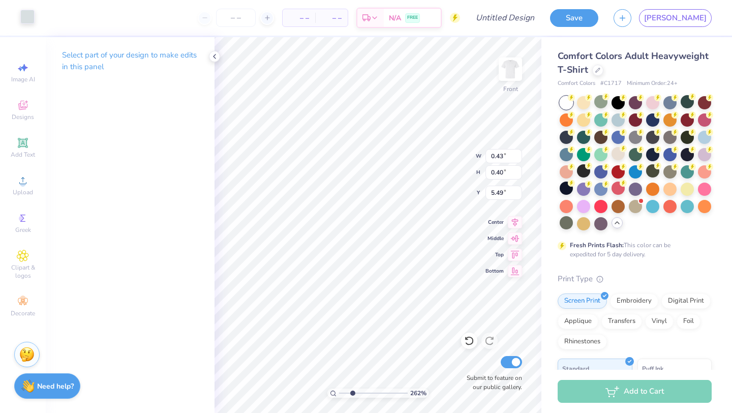
click at [30, 18] on div at bounding box center [27, 17] width 14 height 14
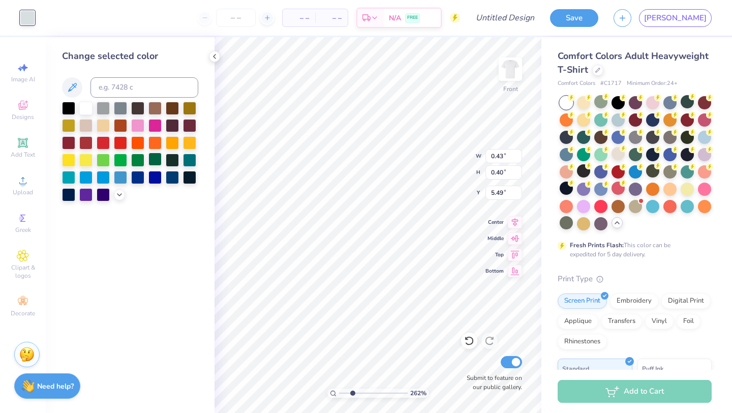
click at [157, 159] on div at bounding box center [154, 158] width 13 height 13
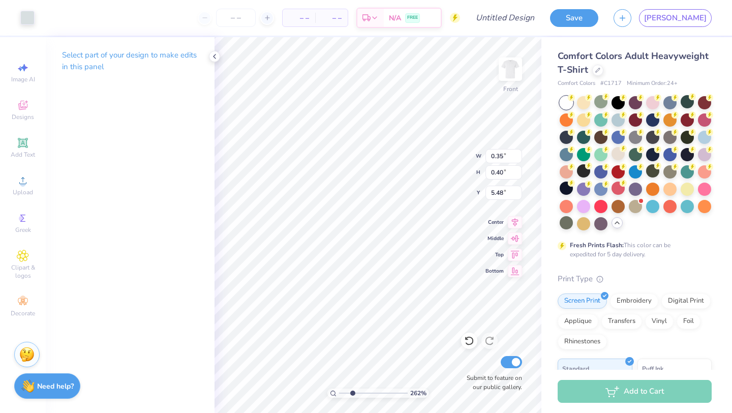
type input "5.49"
click at [28, 18] on div at bounding box center [27, 17] width 14 height 14
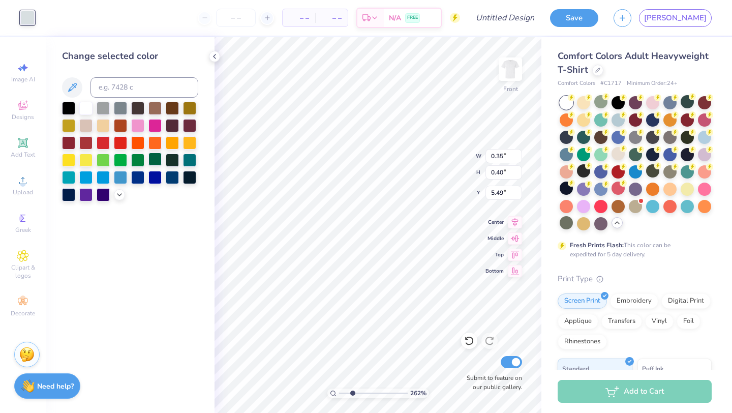
click at [159, 161] on div at bounding box center [154, 158] width 13 height 13
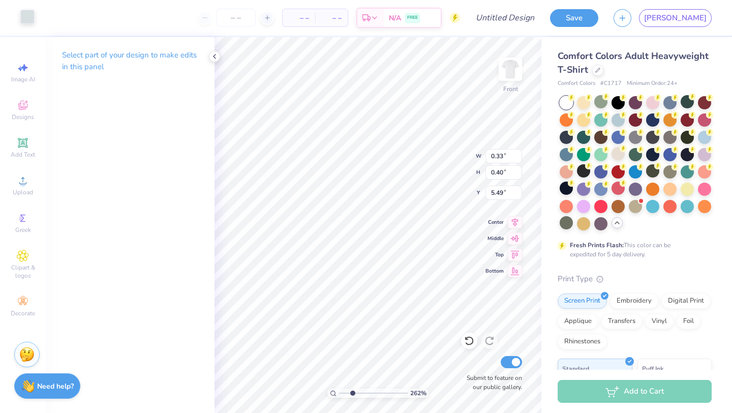
click at [25, 15] on div at bounding box center [27, 17] width 14 height 14
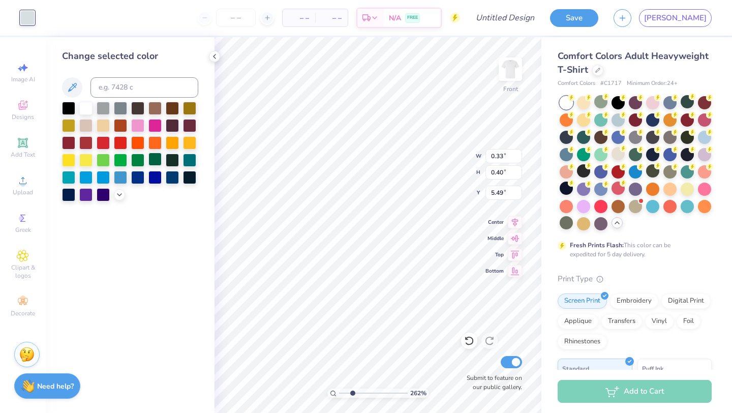
click at [156, 154] on div at bounding box center [154, 158] width 13 height 13
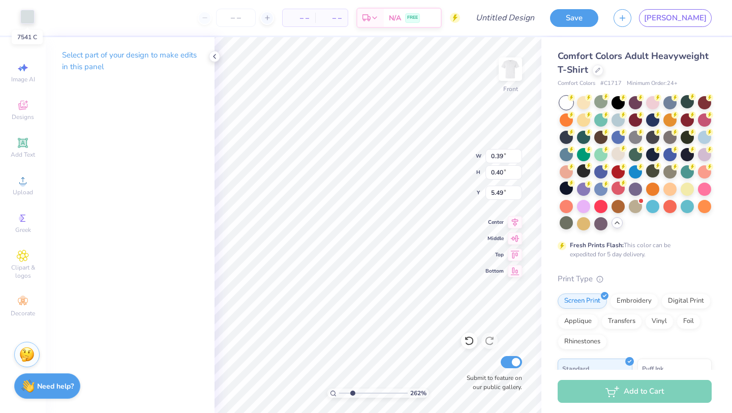
click at [25, 21] on div at bounding box center [27, 17] width 14 height 14
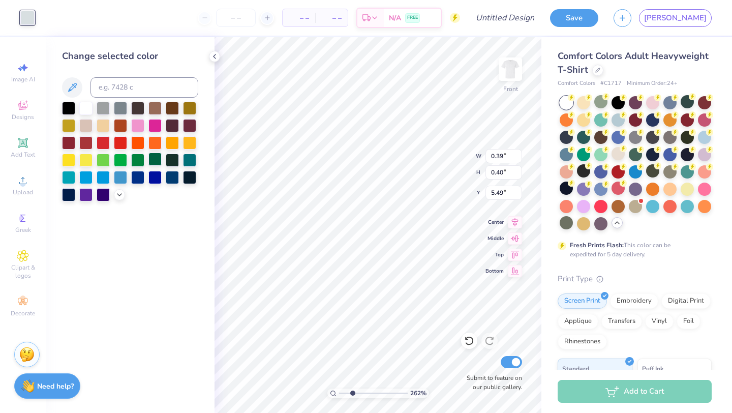
click at [153, 160] on div at bounding box center [154, 158] width 13 height 13
type input "8.53"
type input "8.32"
type input "3.00"
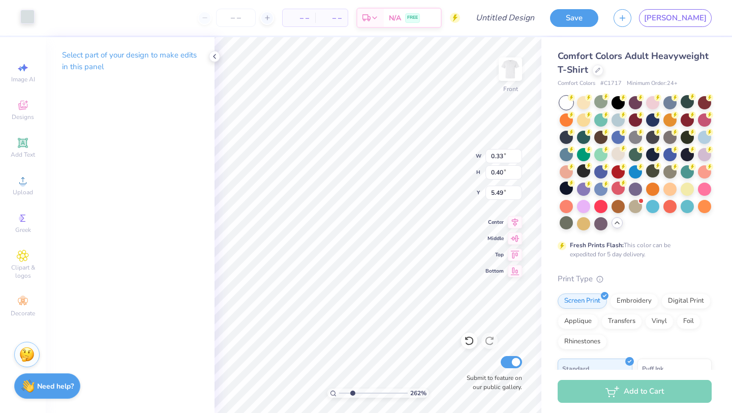
click at [26, 18] on div at bounding box center [27, 17] width 14 height 14
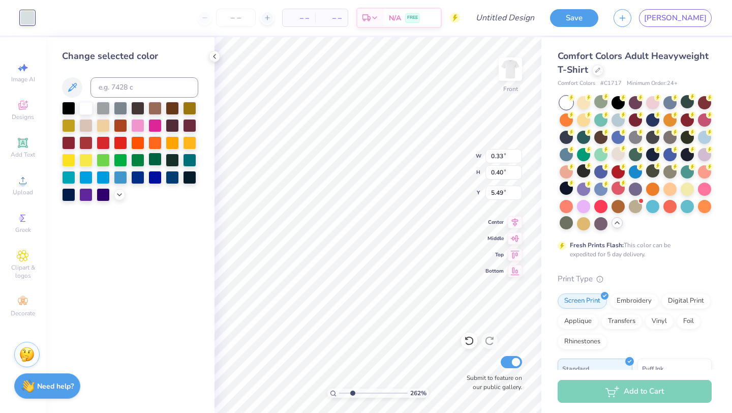
click at [153, 163] on div at bounding box center [154, 158] width 13 height 13
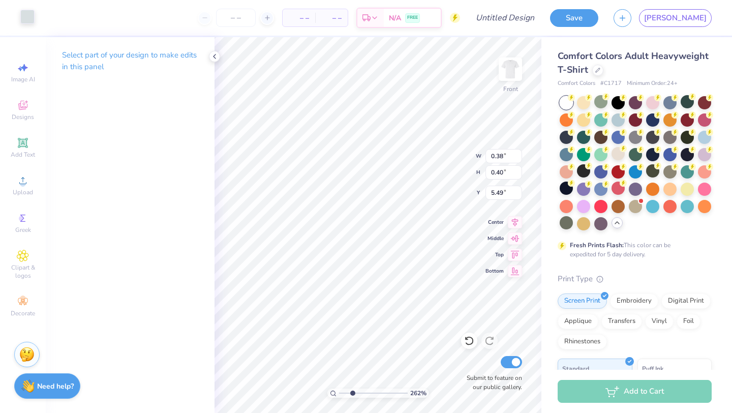
click at [30, 18] on div at bounding box center [27, 17] width 14 height 14
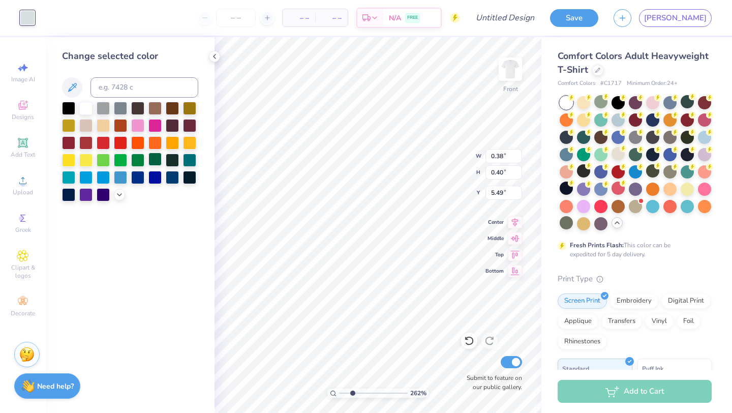
click at [160, 156] on div at bounding box center [154, 158] width 13 height 13
type input "0.32"
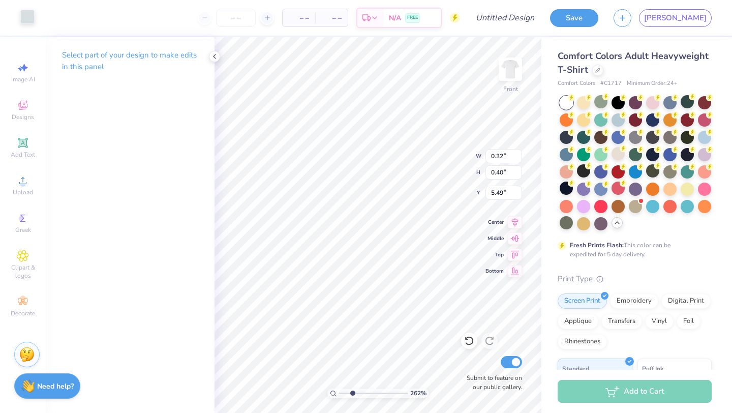
click at [25, 22] on div at bounding box center [27, 17] width 14 height 14
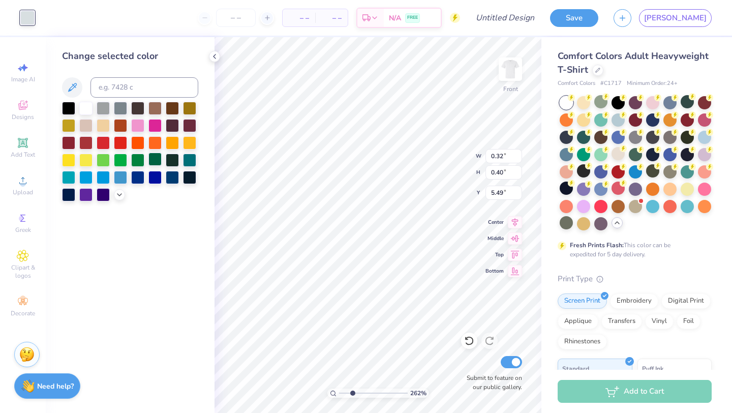
click at [152, 160] on div at bounding box center [154, 158] width 13 height 13
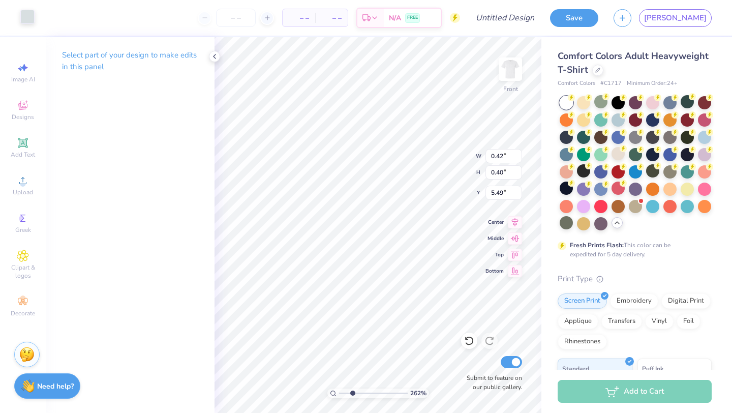
click at [29, 16] on div at bounding box center [27, 17] width 14 height 14
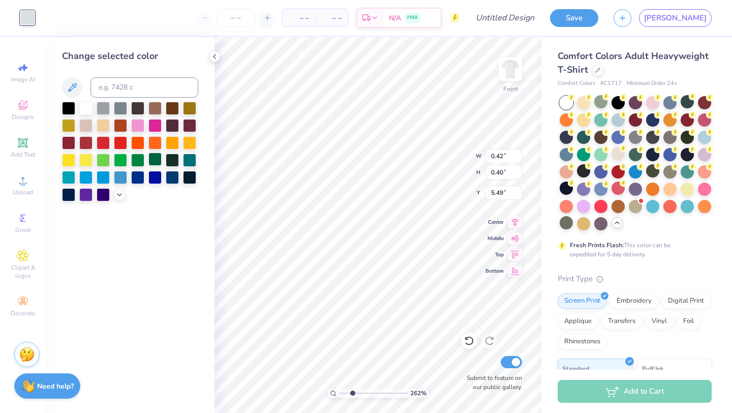
click at [153, 157] on div at bounding box center [154, 158] width 13 height 13
type input "0.39"
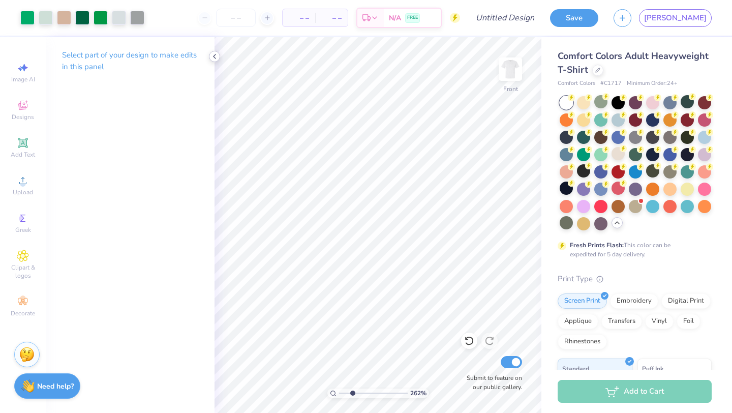
click at [216, 54] on icon at bounding box center [214, 56] width 8 height 8
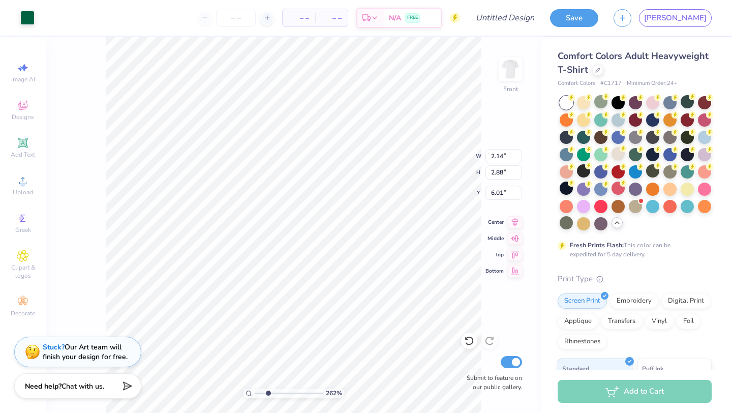
type input "6.13"
type input "8.53"
type input "8.32"
type input "3.15"
type input "12.41"
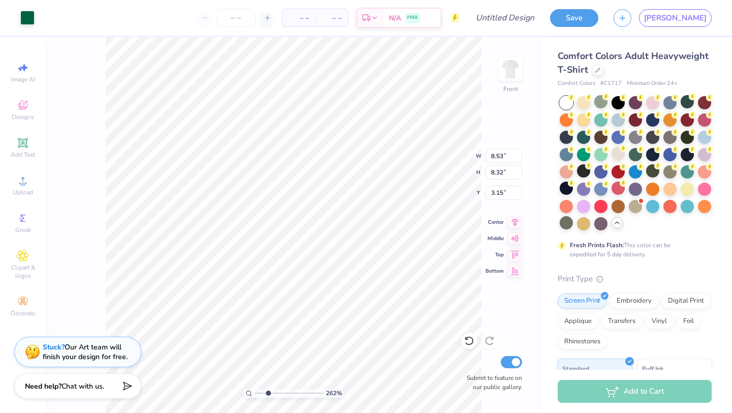
type input "3.55"
type input "10.42"
drag, startPoint x: 266, startPoint y: 391, endPoint x: 216, endPoint y: 391, distance: 49.8
type input "1"
click at [255, 391] on input "range" at bounding box center [289, 392] width 69 height 9
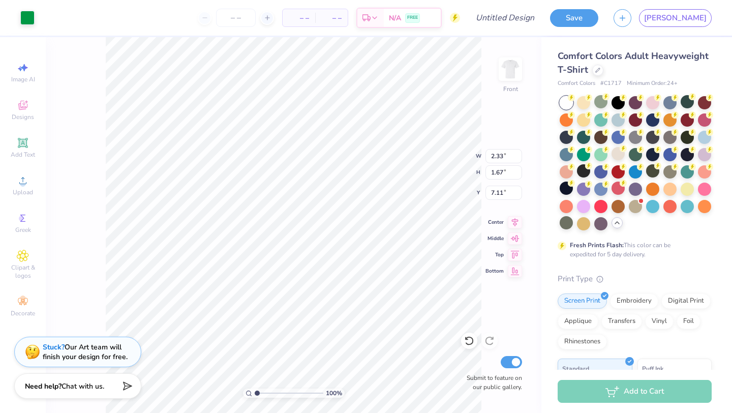
type input "7.09"
type input "3.00"
type input "10.34"
type input "3.55"
type input "10.42"
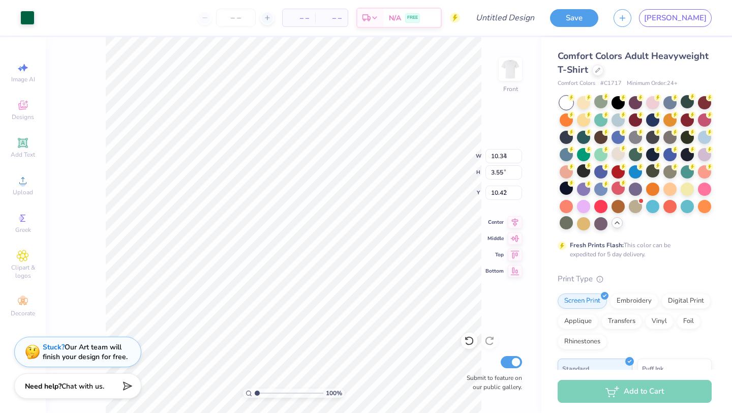
type input "8.53"
type input "8.32"
type input "3.00"
type input "2.12"
type input "2.14"
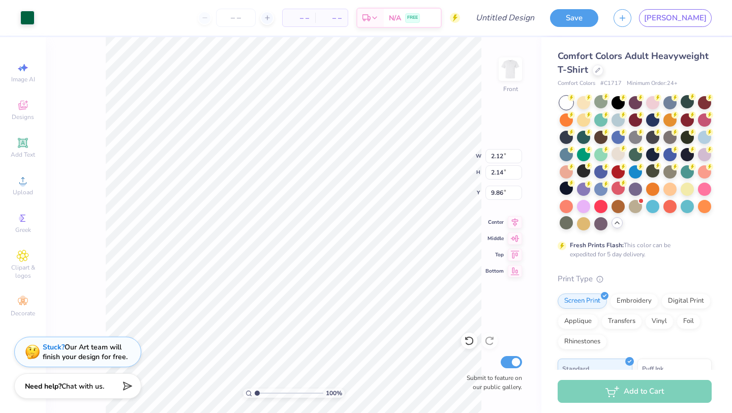
type input "9.95"
type input "0.57"
type input "1.95"
type input "8.81"
type input "2.33"
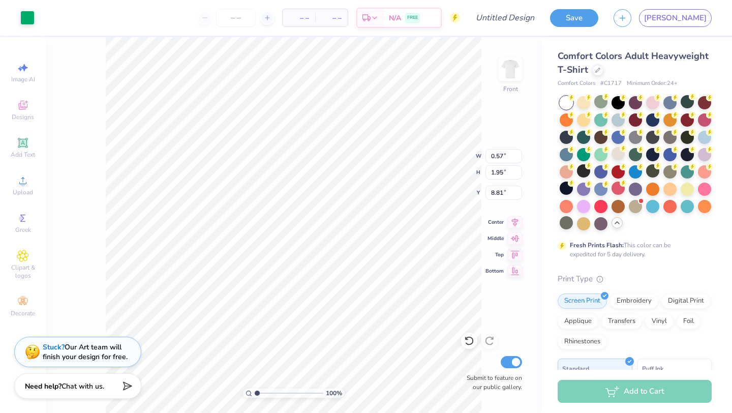
type input "1.67"
type input "7.09"
type input "9.09"
type input "8.53"
type input "8.32"
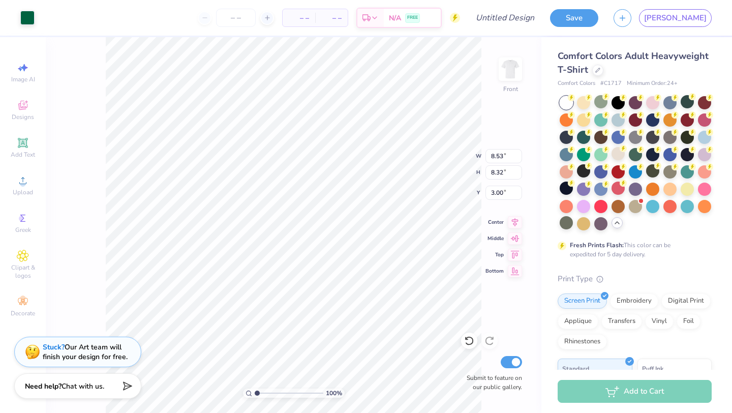
type input "3.33"
type input "0.17"
type input "0.99"
type input "8.89"
type input "1.06"
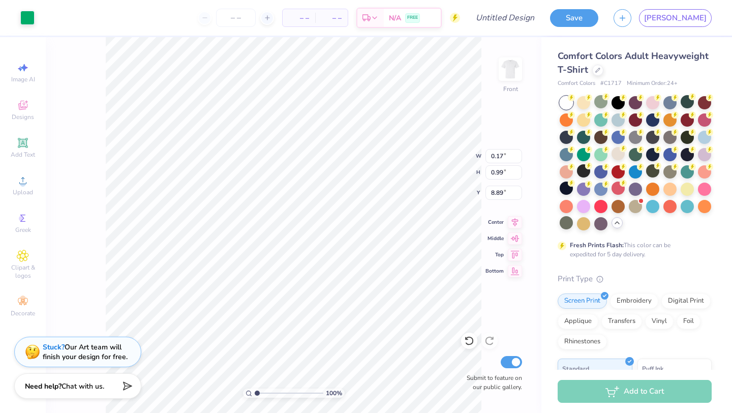
type input "2.74"
type input "8.33"
type input "8.42"
type input "0.97"
type input "1.99"
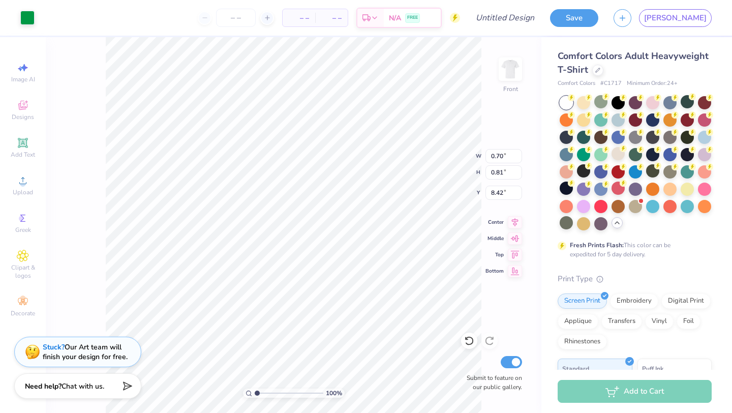
type input "9.09"
type input "8.53"
type input "8.32"
type input "3.00"
type input "2.14"
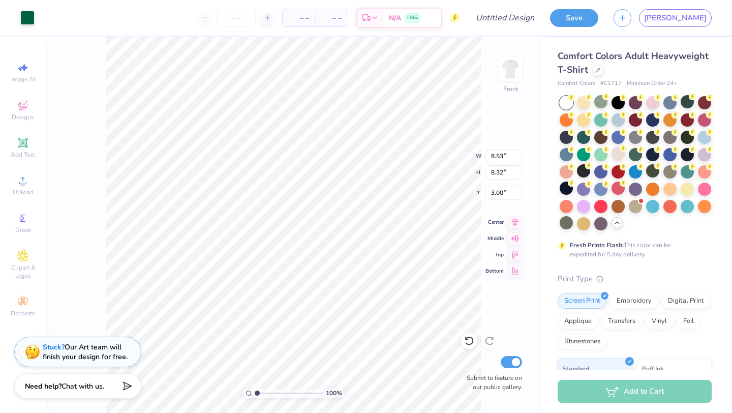
type input "2.88"
type input "6.01"
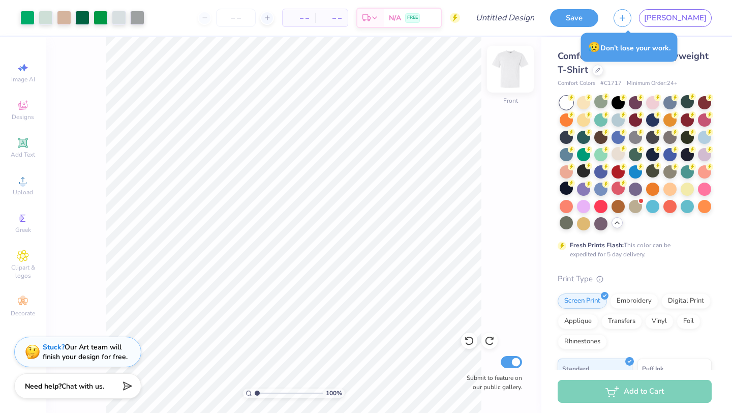
click at [507, 77] on img at bounding box center [510, 69] width 41 height 41
click at [598, 18] on button "Save" at bounding box center [574, 17] width 48 height 18
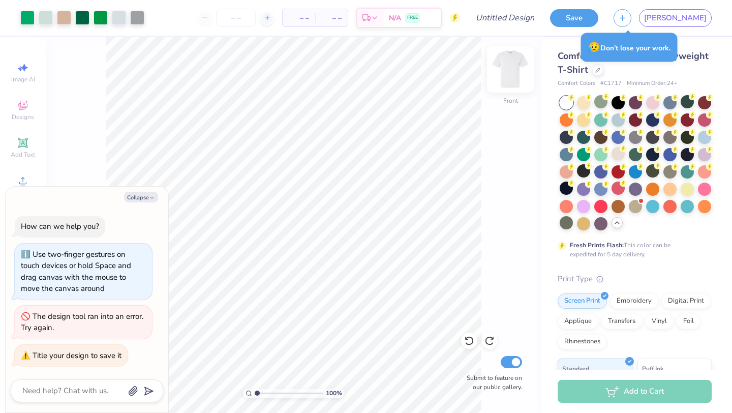
click at [515, 70] on img at bounding box center [510, 69] width 41 height 41
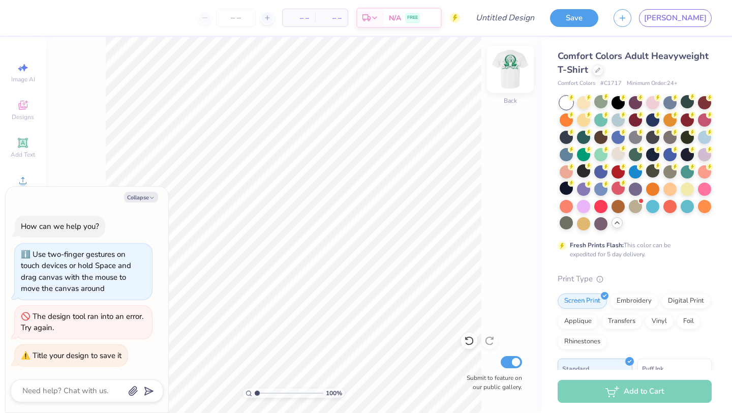
click at [506, 69] on img at bounding box center [510, 69] width 41 height 41
type textarea "x"
type input "4.24"
type textarea "x"
type input "0.83"
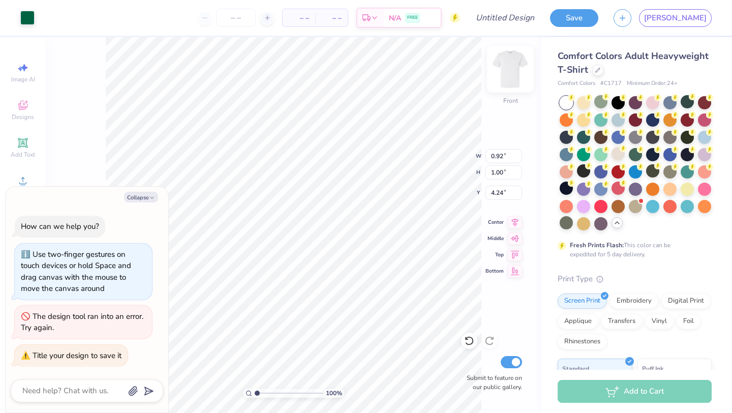
type input "0.99"
type textarea "x"
type input "0.98"
click at [509, 72] on img at bounding box center [510, 69] width 41 height 41
click at [510, 75] on img at bounding box center [510, 69] width 41 height 41
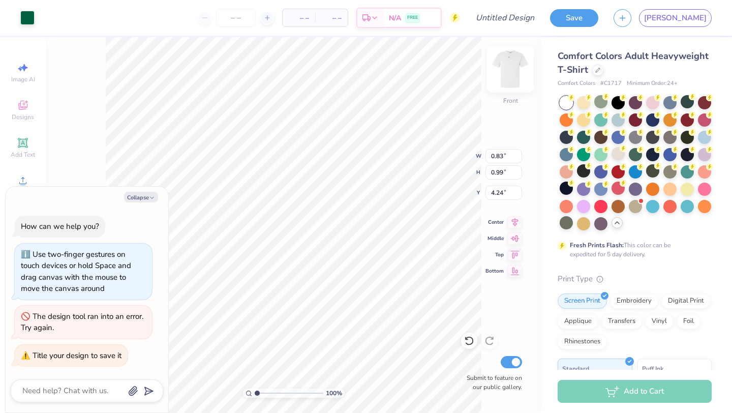
click at [511, 71] on img at bounding box center [510, 69] width 41 height 41
click at [506, 77] on img at bounding box center [510, 69] width 41 height 41
click at [507, 74] on img at bounding box center [510, 69] width 41 height 41
type textarea "x"
type input "0.91"
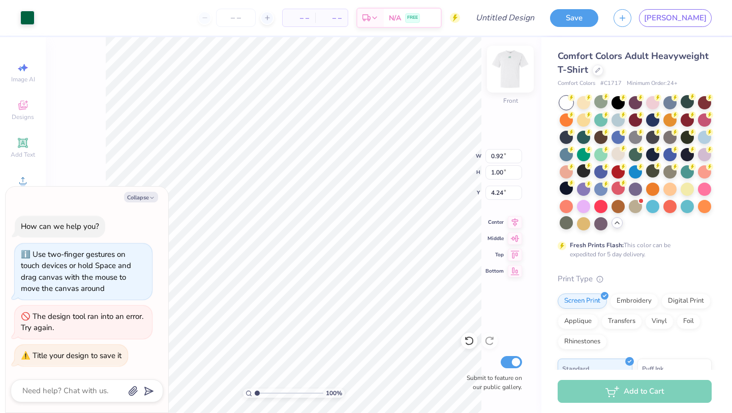
type input "0.99"
type input "1.87"
type textarea "x"
type input "2.01"
click at [512, 251] on icon at bounding box center [515, 253] width 9 height 8
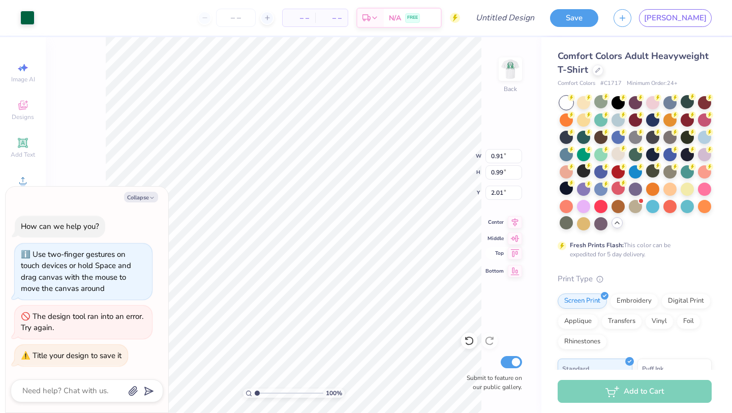
type textarea "x"
type input "0.50"
click at [514, 267] on icon at bounding box center [515, 270] width 9 height 8
type textarea "x"
type input "23.51"
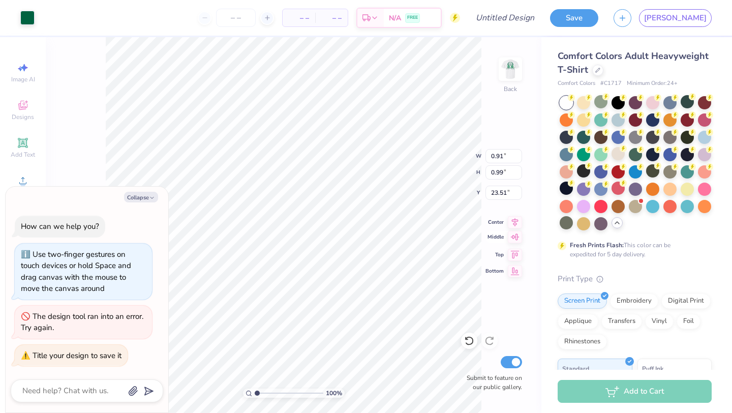
click at [514, 237] on icon at bounding box center [515, 237] width 14 height 12
type textarea "x"
type input "12.01"
type textarea "x"
type input "3.93"
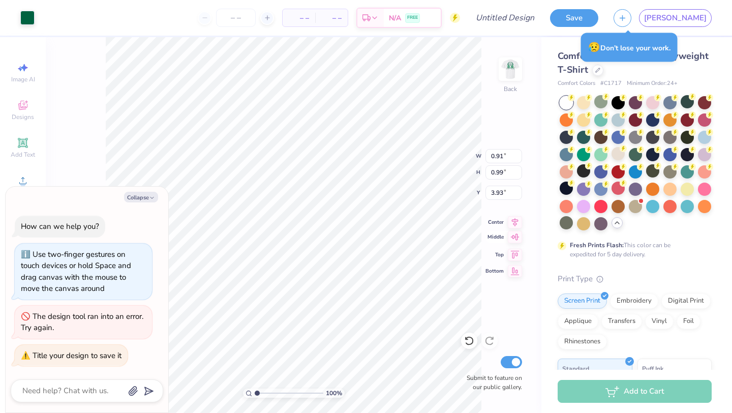
type textarea "x"
type input "0.97"
type input "1.86"
type textarea "x"
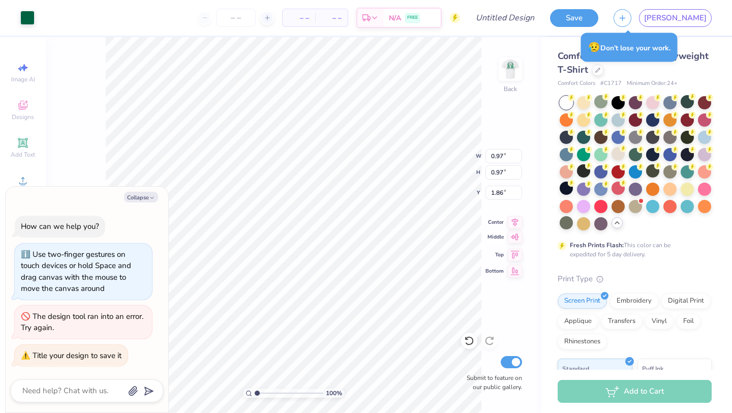
type input "3.93"
type textarea "x"
type input "0.81"
type input "1.87"
type textarea "x"
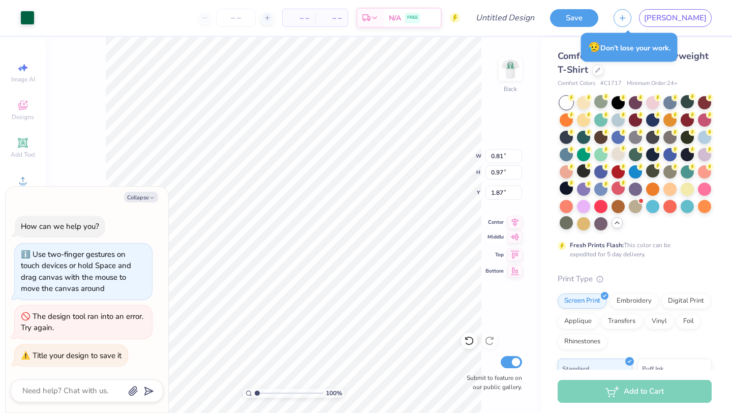
type input "3.93"
type textarea "x"
type input "0.91"
type input "0.99"
type textarea "x"
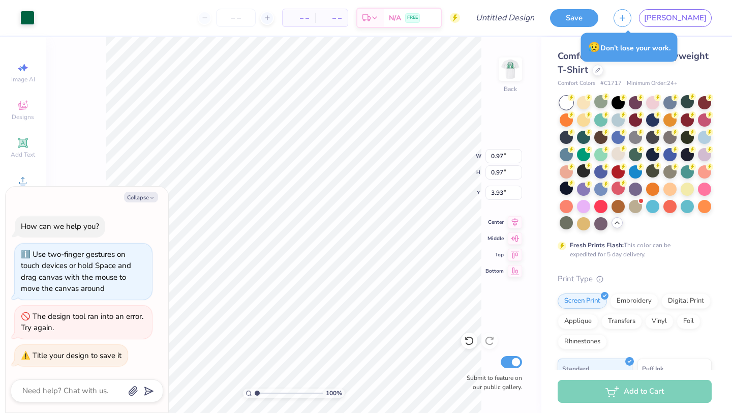
type input "0.81"
type textarea "x"
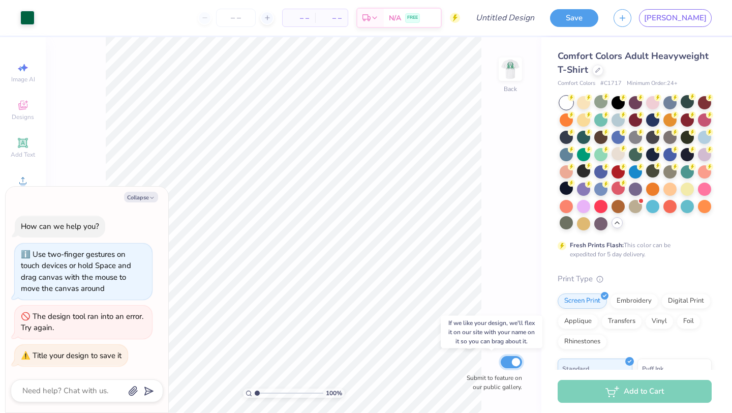
click at [514, 366] on input "Submit to feature on our public gallery." at bounding box center [510, 362] width 21 height 12
checkbox input "false"
click at [20, 148] on icon at bounding box center [23, 143] width 12 height 12
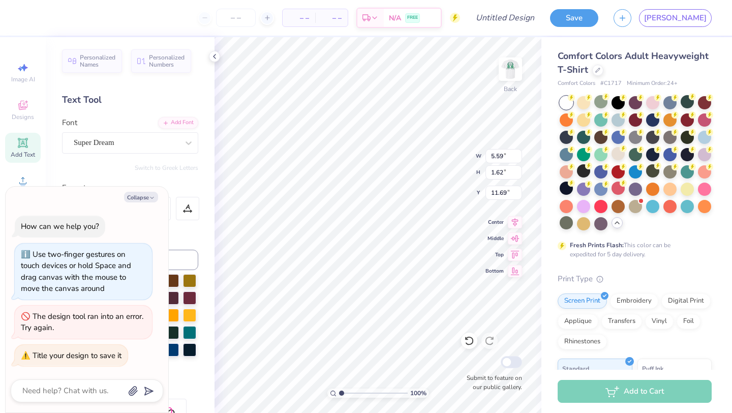
type textarea "x"
type textarea "TEXTT"
type textarea "x"
type textarea "TEXTET"
type textarea "x"
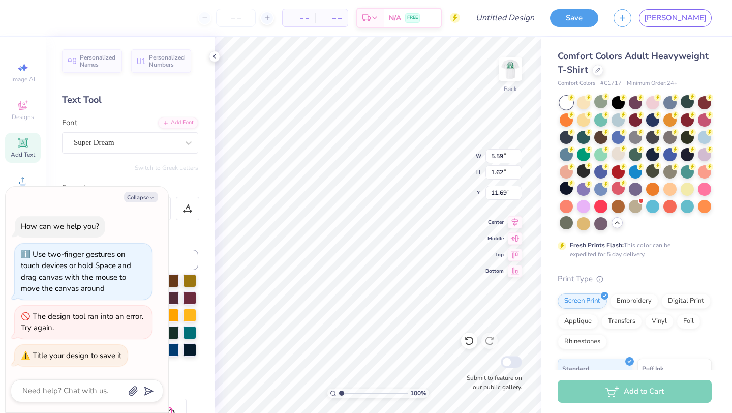
type textarea "TEXTEXT"
type textarea "x"
type textarea "TEXTEXAT"
type textarea "x"
type textarea "T"
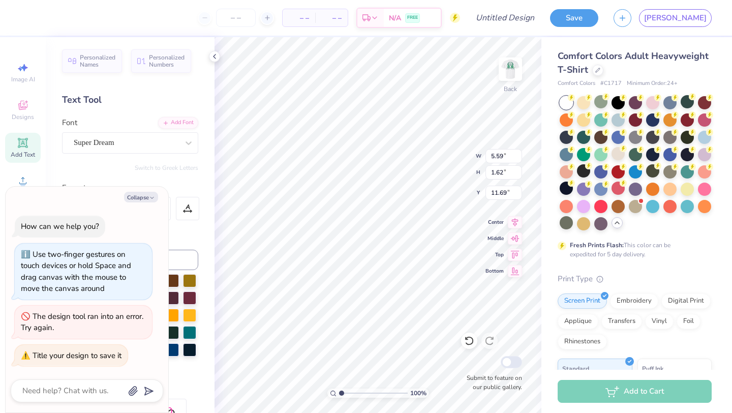
type textarea "x"
type textarea "T"
type textarea "x"
type textarea "TE"
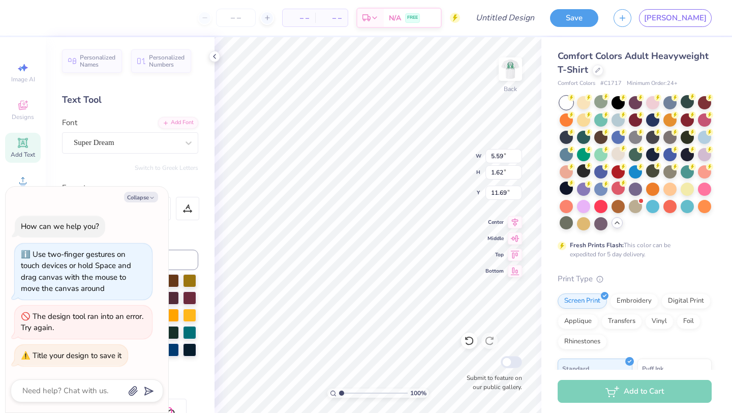
type textarea "x"
type textarea "TEX"
type textarea "x"
type textarea "TEXA"
type textarea "x"
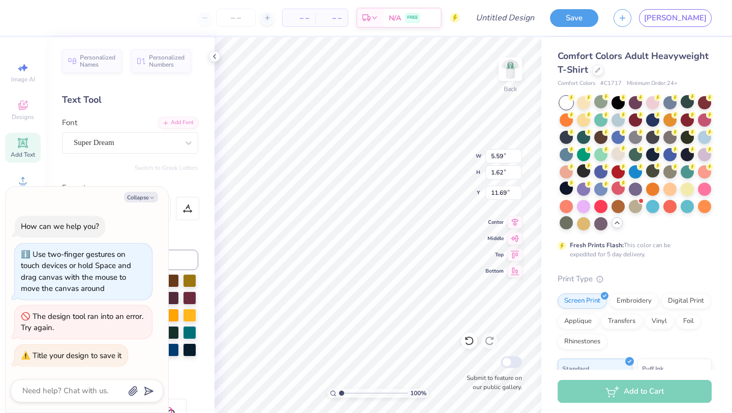
type textarea "[US_STATE]"
type textarea "x"
click at [145, 199] on button "Collapse" at bounding box center [141, 197] width 34 height 11
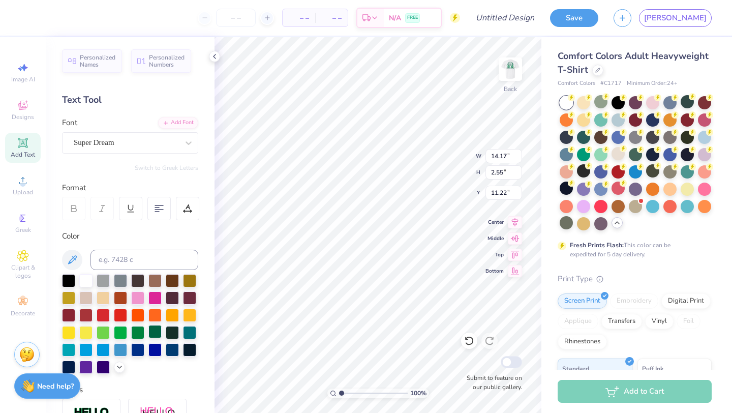
click at [157, 330] on div at bounding box center [154, 331] width 13 height 13
click at [156, 211] on icon at bounding box center [158, 208] width 9 height 9
click at [273, 34] on div "– – Per Item – – Total Est. Delivery N/A FREE" at bounding box center [244, 18] width 432 height 36
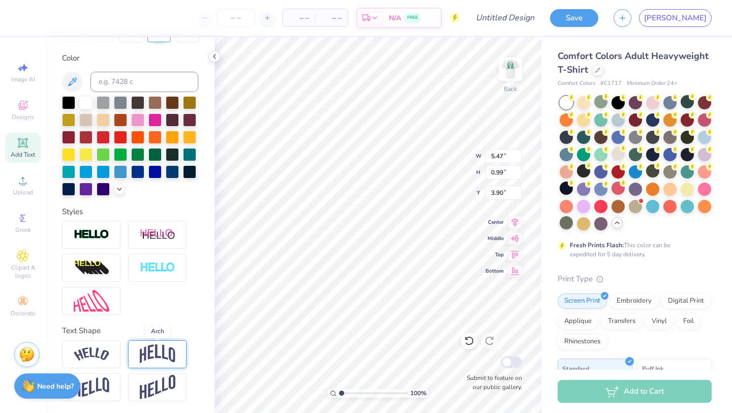
click at [169, 349] on img at bounding box center [158, 353] width 36 height 19
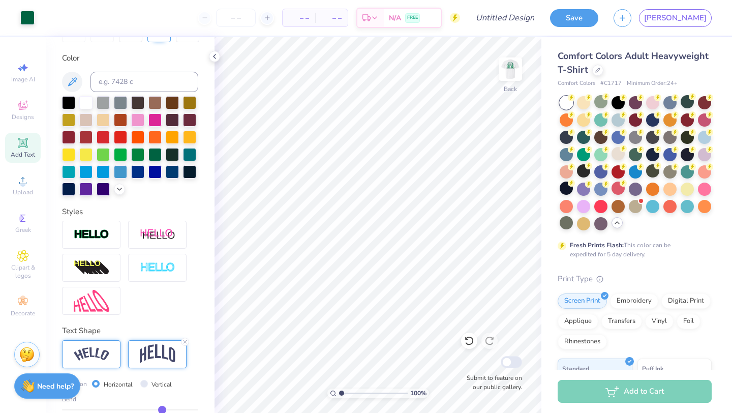
click at [90, 350] on img at bounding box center [92, 354] width 36 height 14
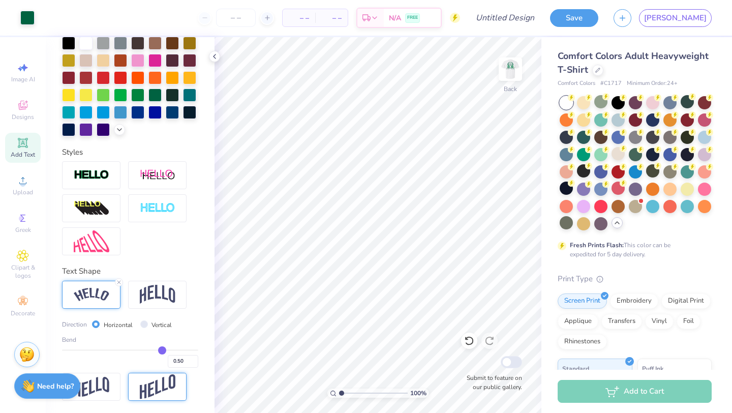
click at [152, 387] on img at bounding box center [158, 386] width 36 height 25
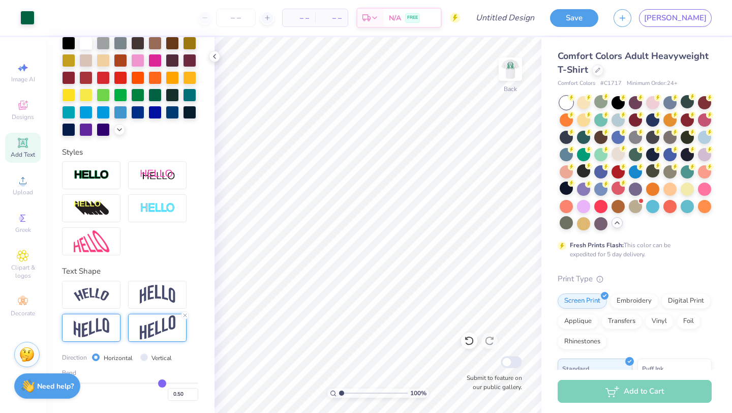
click at [97, 323] on img at bounding box center [92, 328] width 36 height 20
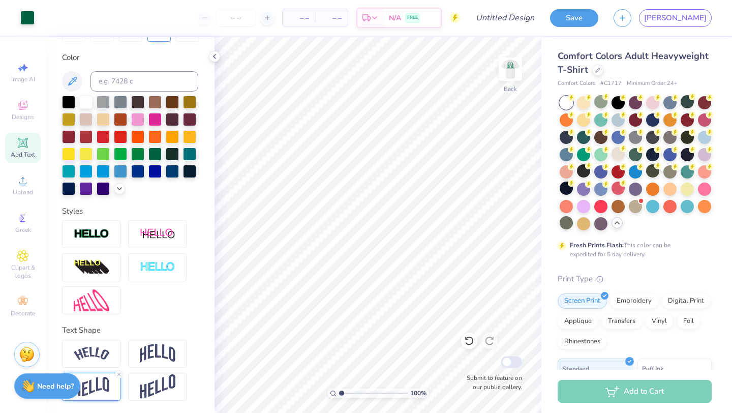
scroll to position [178, 0]
click at [119, 373] on icon at bounding box center [119, 374] width 6 height 6
click at [165, 229] on img at bounding box center [158, 234] width 36 height 13
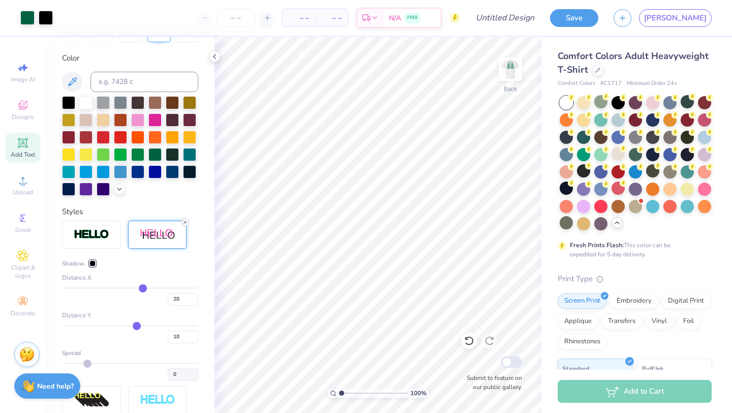
click at [184, 220] on icon at bounding box center [185, 222] width 6 height 6
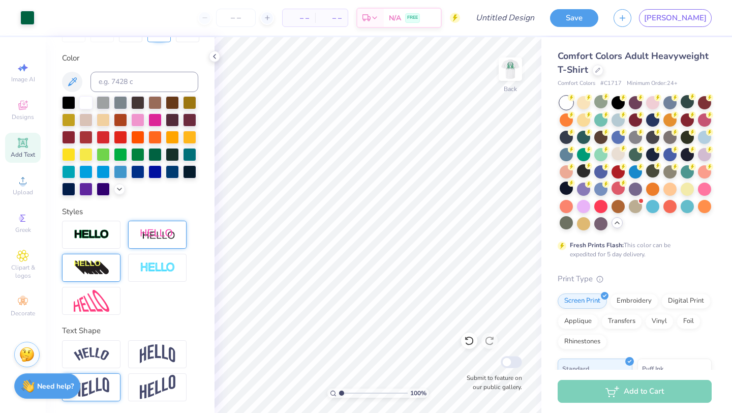
click at [101, 265] on img at bounding box center [92, 268] width 36 height 16
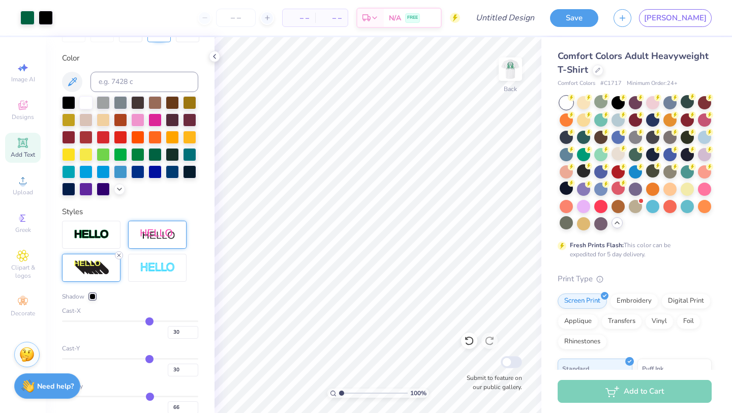
click at [118, 256] on icon at bounding box center [119, 255] width 6 height 6
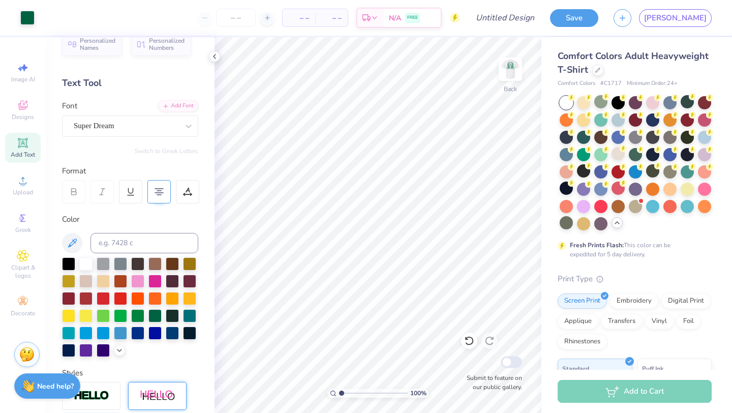
scroll to position [0, 0]
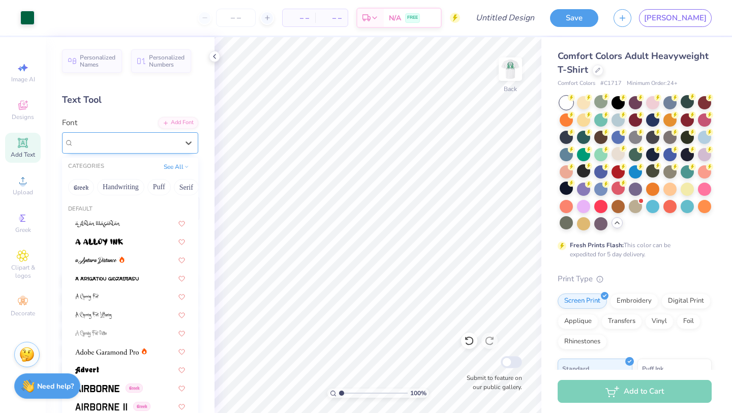
click at [118, 141] on div "Super Dream" at bounding box center [126, 143] width 107 height 16
click at [116, 182] on button "Handwriting" at bounding box center [120, 187] width 47 height 16
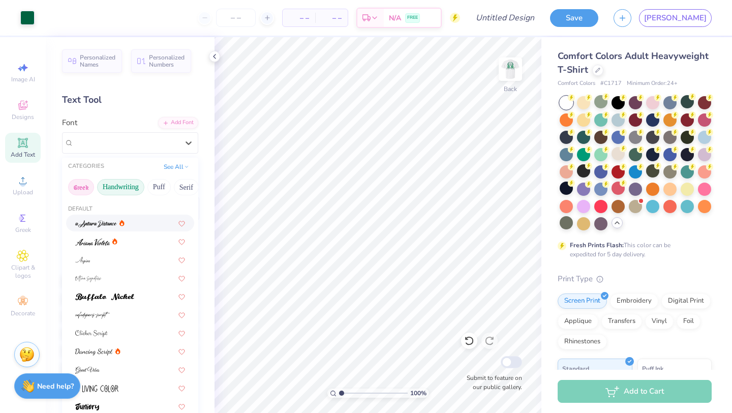
click at [78, 184] on button "Greek" at bounding box center [81, 187] width 26 height 16
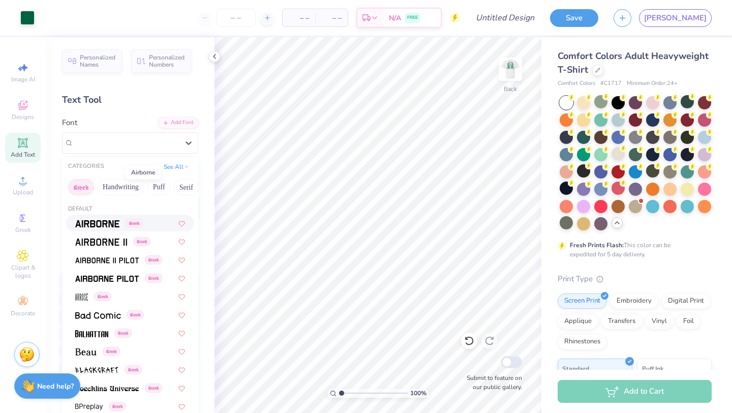
scroll to position [69, 0]
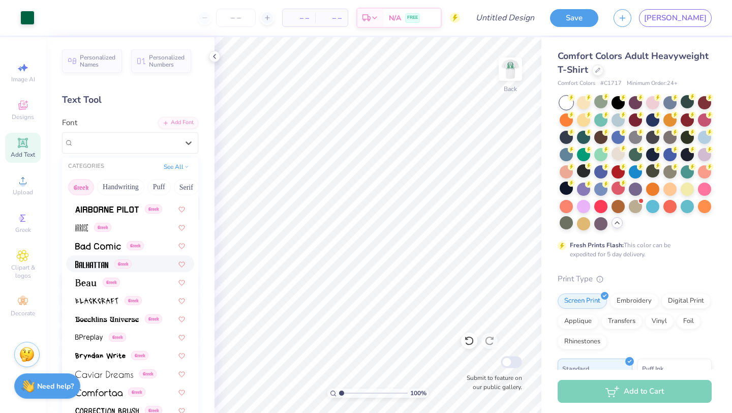
click at [101, 263] on img at bounding box center [91, 264] width 33 height 7
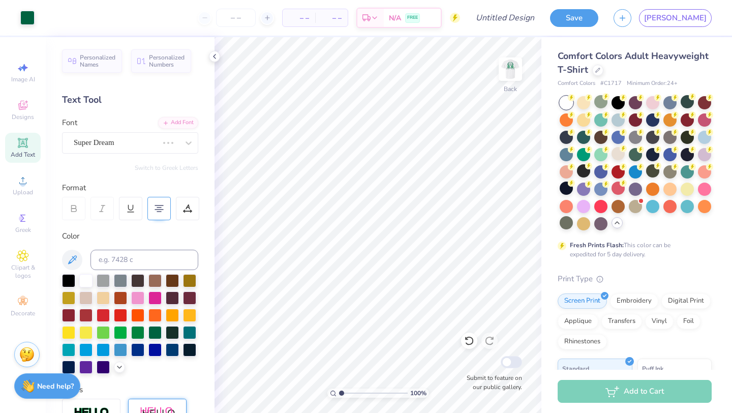
click at [150, 136] on div at bounding box center [116, 143] width 84 height 14
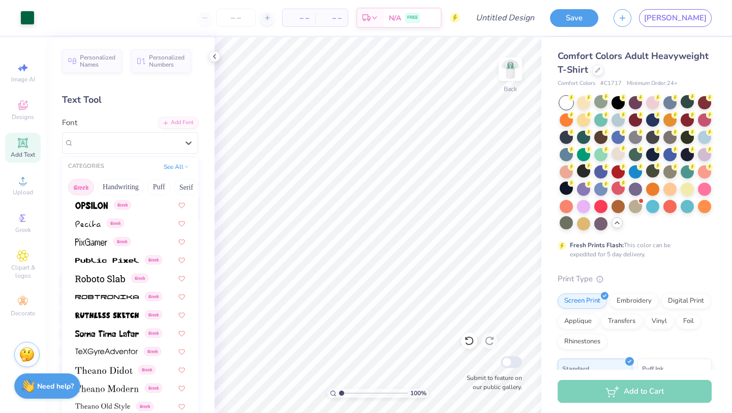
scroll to position [615, 0]
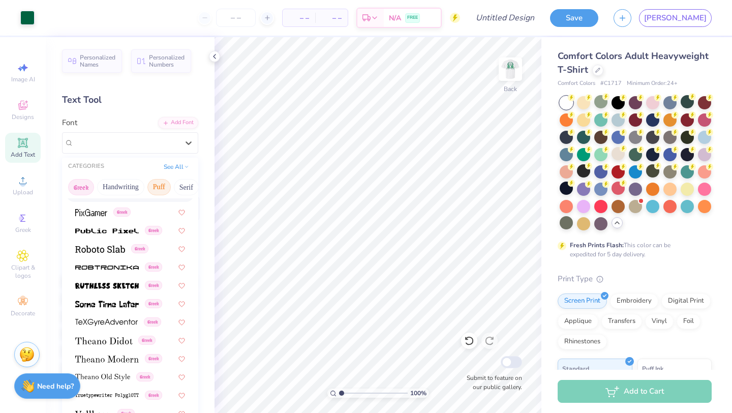
click at [156, 185] on button "Puff" at bounding box center [158, 187] width 23 height 16
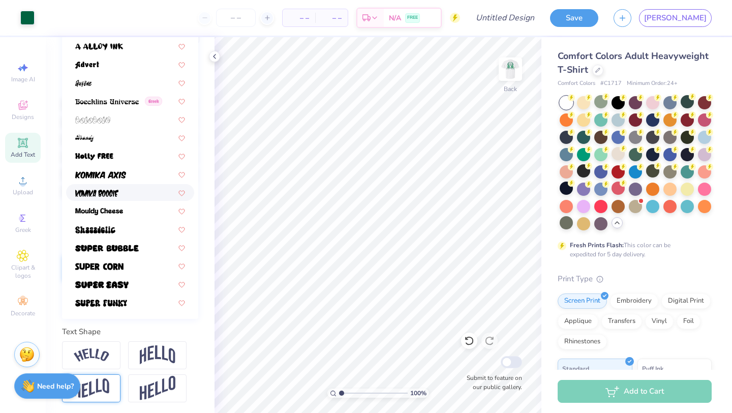
scroll to position [43, 0]
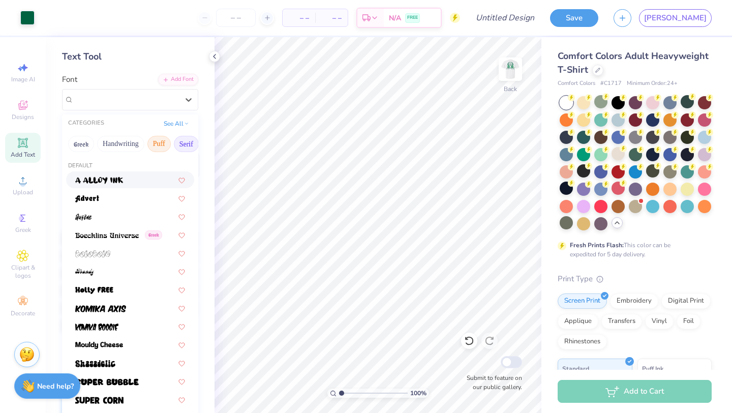
click at [184, 141] on button "Serif" at bounding box center [186, 144] width 25 height 16
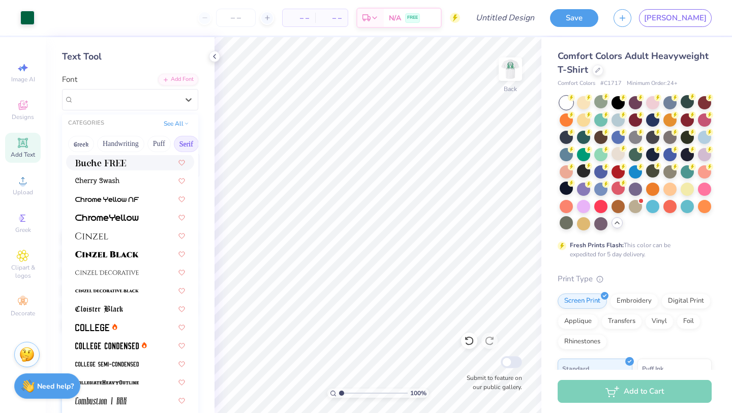
scroll to position [130, 0]
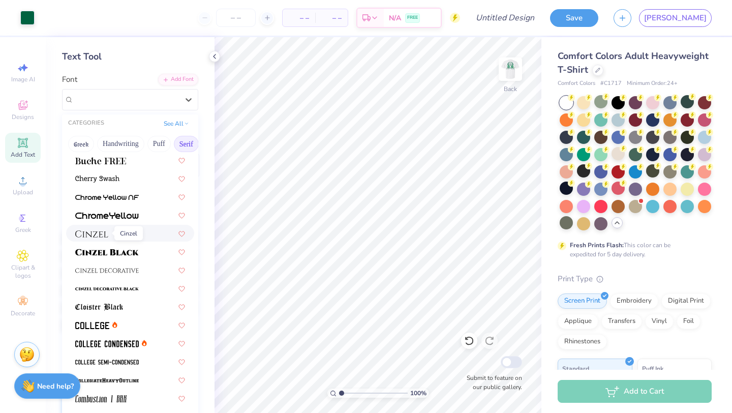
click at [98, 232] on img at bounding box center [91, 233] width 33 height 7
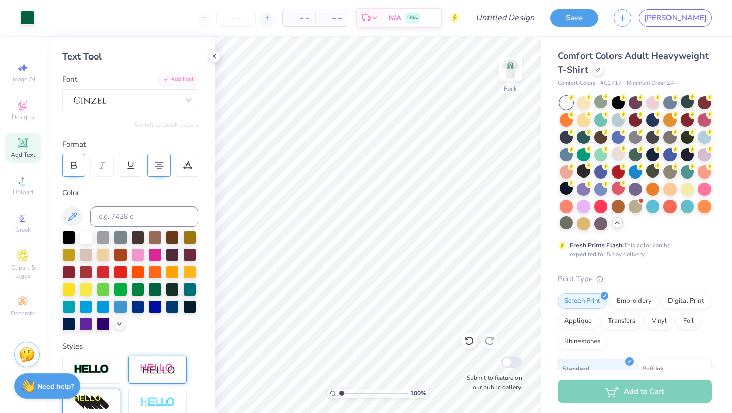
click at [69, 164] on div at bounding box center [73, 164] width 23 height 23
click at [514, 72] on img at bounding box center [510, 69] width 41 height 41
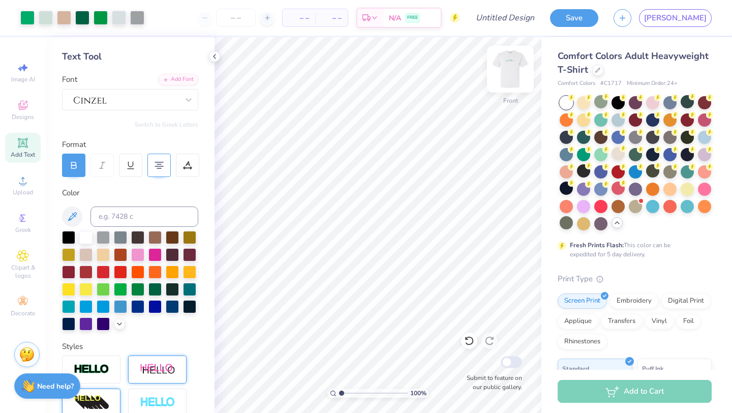
click at [512, 61] on img at bounding box center [510, 69] width 41 height 41
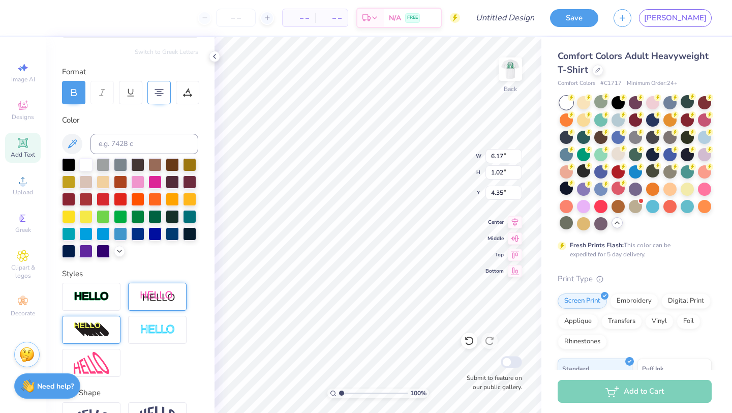
scroll to position [178, 0]
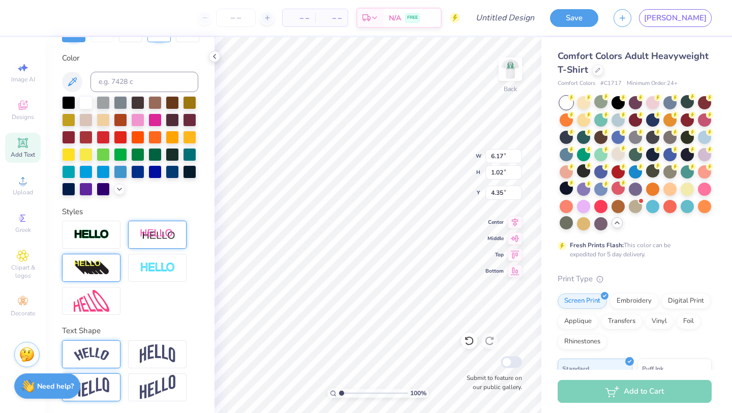
click at [110, 359] on div at bounding box center [91, 354] width 58 height 28
click at [143, 353] on img at bounding box center [158, 353] width 36 height 19
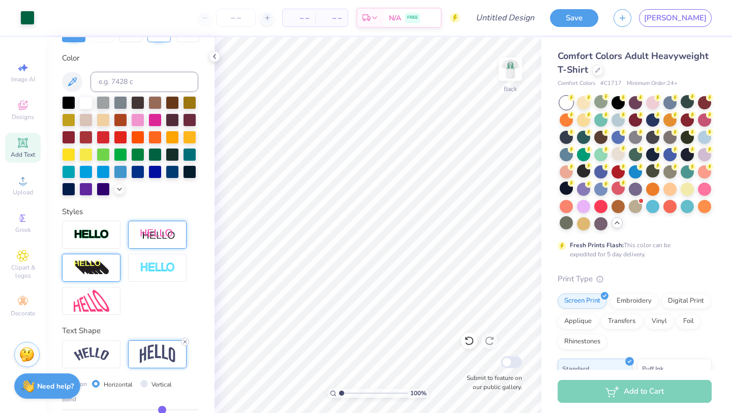
click at [184, 340] on icon at bounding box center [185, 341] width 6 height 6
click at [171, 345] on img at bounding box center [158, 353] width 36 height 19
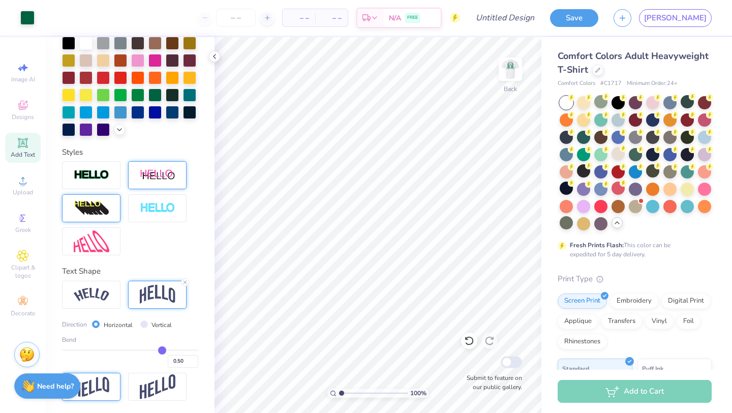
click at [158, 322] on label "Vertical" at bounding box center [161, 324] width 20 height 9
click at [148, 322] on input "Vertical" at bounding box center [144, 324] width 8 height 8
click at [105, 325] on label "Horizontal" at bounding box center [118, 324] width 29 height 9
click at [100, 325] on input "Horizontal" at bounding box center [96, 324] width 8 height 8
drag, startPoint x: 162, startPoint y: 350, endPoint x: 128, endPoint y: 351, distance: 33.5
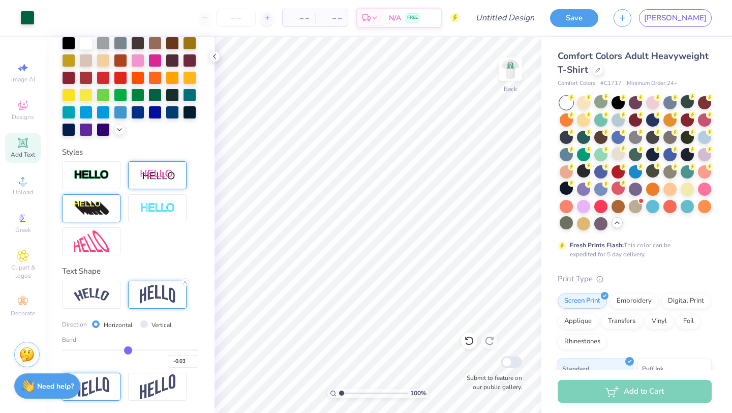
click at [128, 351] on input "range" at bounding box center [130, 350] width 136 height 2
click at [185, 280] on icon at bounding box center [185, 282] width 6 height 6
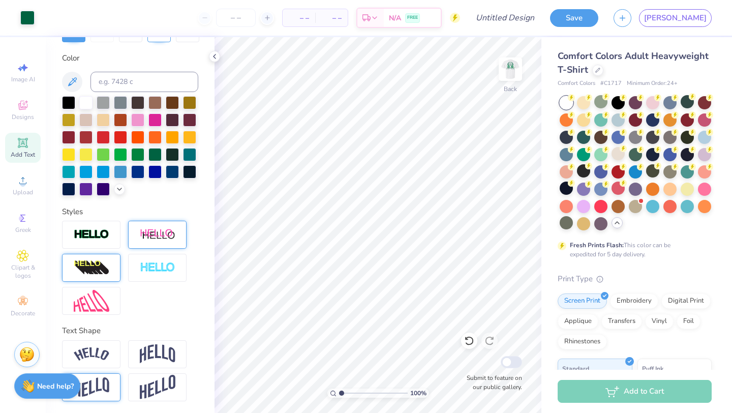
scroll to position [0, 0]
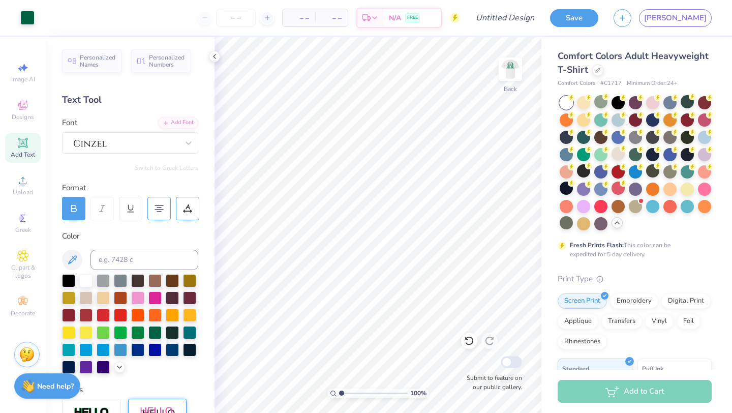
click at [194, 211] on div at bounding box center [187, 208] width 23 height 23
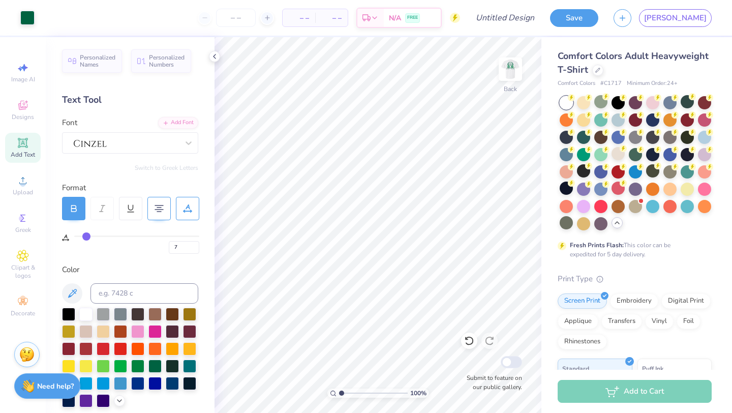
drag, startPoint x: 76, startPoint y: 232, endPoint x: 86, endPoint y: 234, distance: 10.9
click at [86, 235] on input "range" at bounding box center [136, 236] width 125 height 2
drag, startPoint x: 88, startPoint y: 235, endPoint x: 98, endPoint y: 236, distance: 9.2
click at [100, 236] on input "range" at bounding box center [136, 236] width 125 height 2
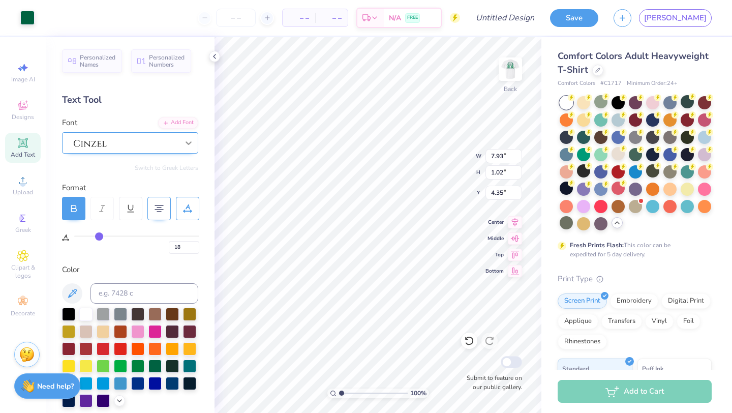
scroll to position [0, 2]
click at [180, 151] on div at bounding box center [188, 143] width 18 height 18
click at [168, 140] on div at bounding box center [126, 143] width 105 height 12
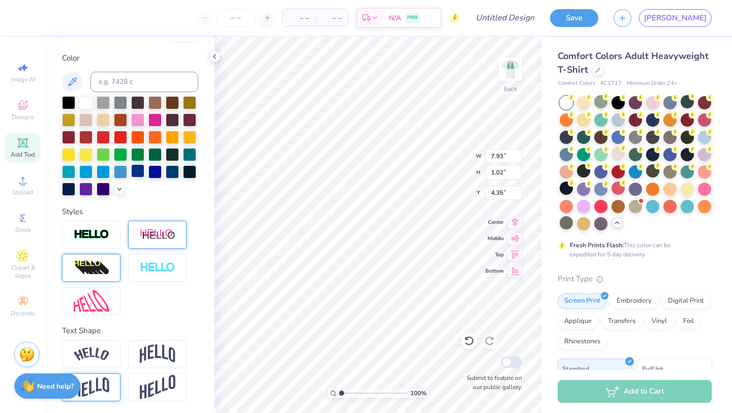
scroll to position [0, 0]
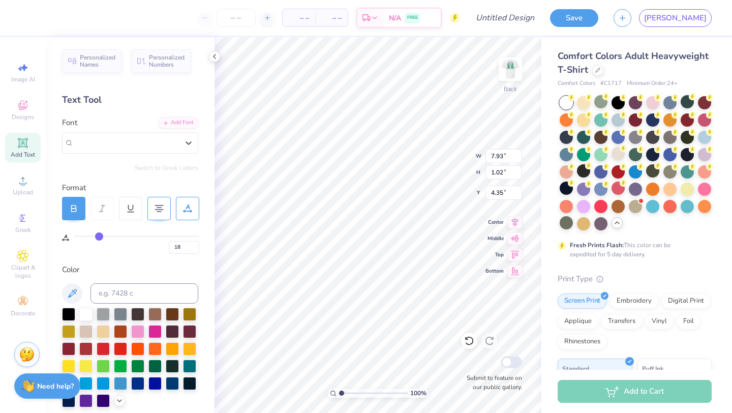
click at [131, 157] on div "Personalized Names Personalized Numbers Text Tool Add Font Font Select is focus…" at bounding box center [130, 224] width 169 height 375
click at [542, 20] on input "Design Title" at bounding box center [517, 18] width 50 height 20
click at [542, 22] on input "Design Title" at bounding box center [517, 18] width 50 height 20
click at [545, 20] on div "– – Per Item – – Total Est. Delivery N/A FREE Design Title Save JO" at bounding box center [366, 18] width 732 height 36
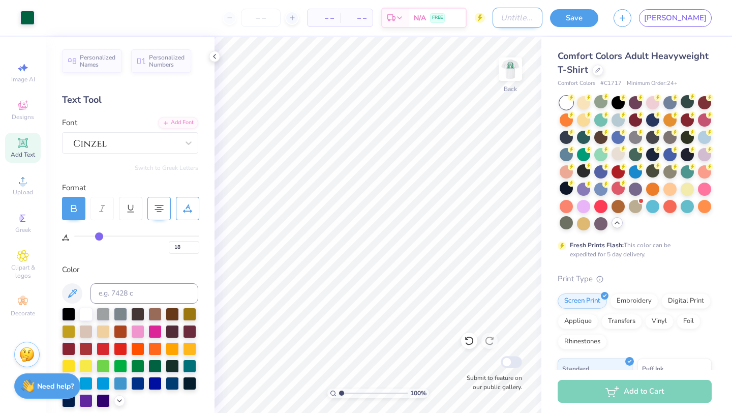
click at [542, 17] on input "Design Title" at bounding box center [517, 18] width 50 height 20
click at [598, 25] on button "Save" at bounding box center [574, 17] width 48 height 18
click at [426, 18] on span "N/A" at bounding box center [420, 18] width 12 height 11
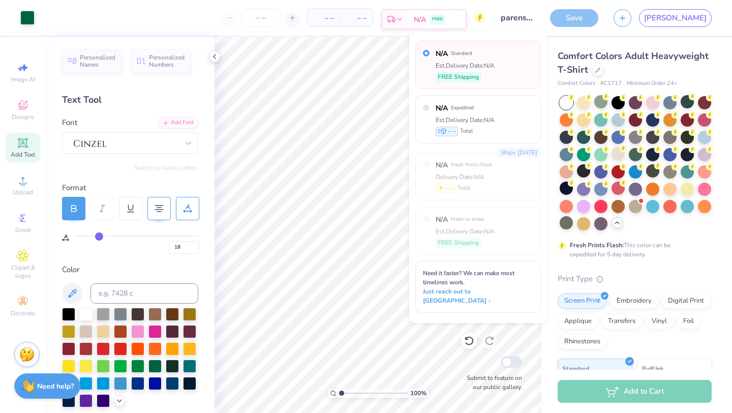
click at [395, 18] on icon at bounding box center [391, 19] width 8 height 8
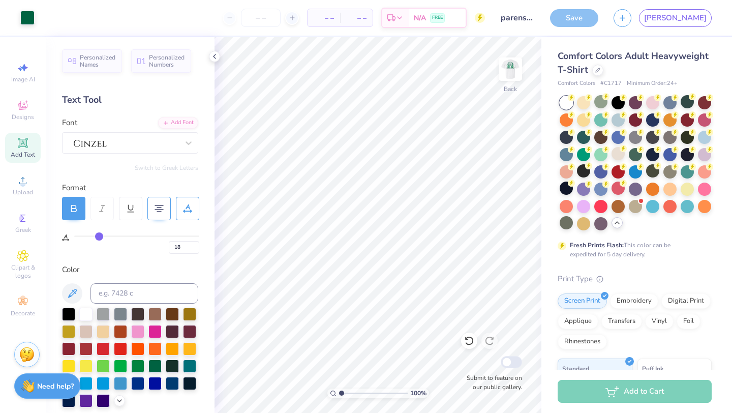
click at [340, 19] on div "– – Per Item" at bounding box center [323, 17] width 33 height 17
click at [334, 18] on span "– –" at bounding box center [323, 18] width 20 height 11
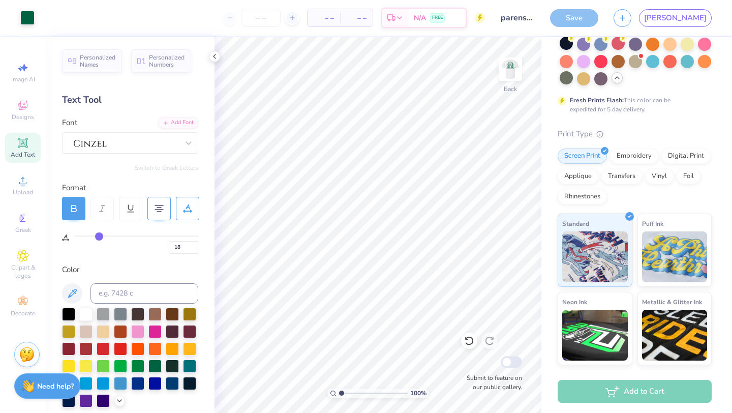
scroll to position [218, 0]
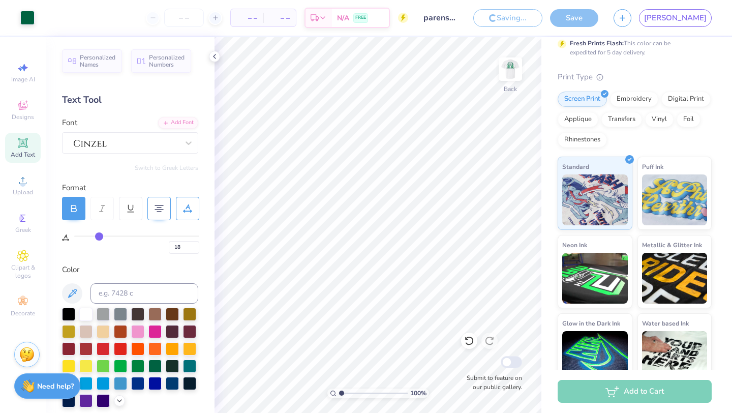
scroll to position [235, 0]
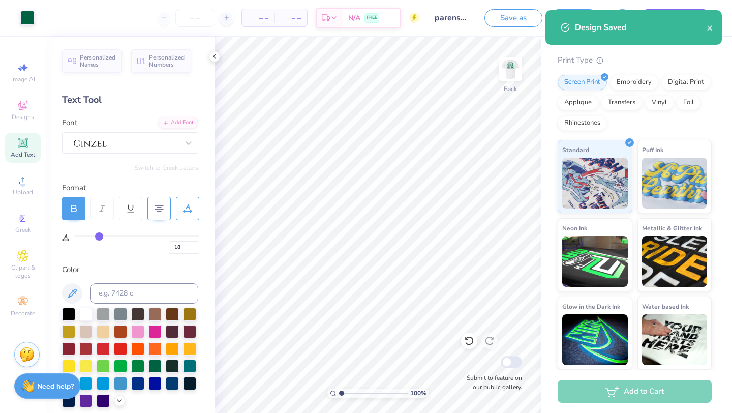
click at [715, 28] on div "Design Saved" at bounding box center [633, 27] width 176 height 35
click at [708, 25] on icon "close" at bounding box center [709, 28] width 7 height 8
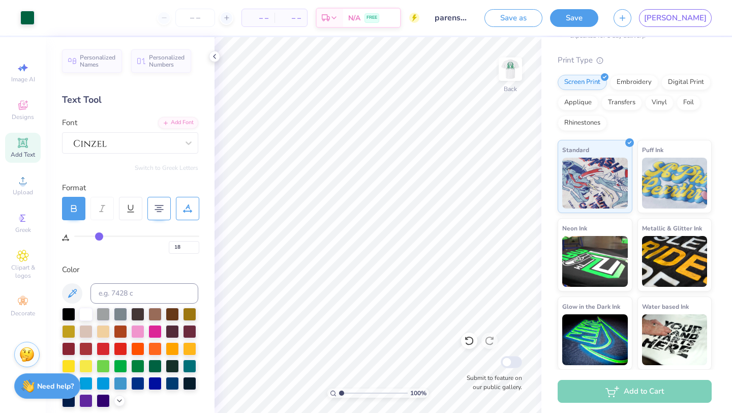
click at [610, 391] on div "Add to Cart" at bounding box center [634, 391] width 154 height 23
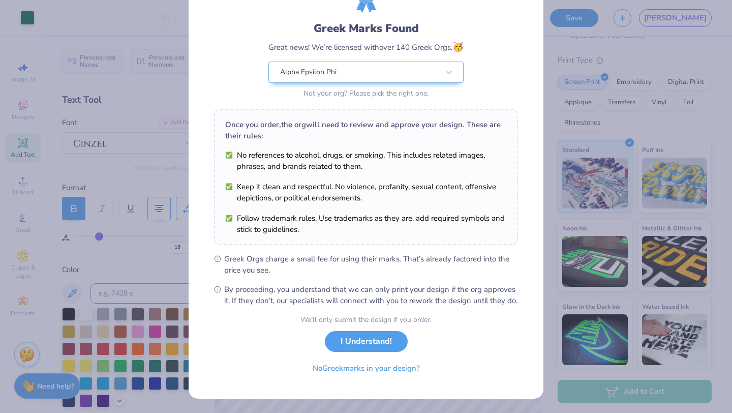
scroll to position [63, 0]
click at [380, 345] on button "I Understand!" at bounding box center [366, 338] width 83 height 21
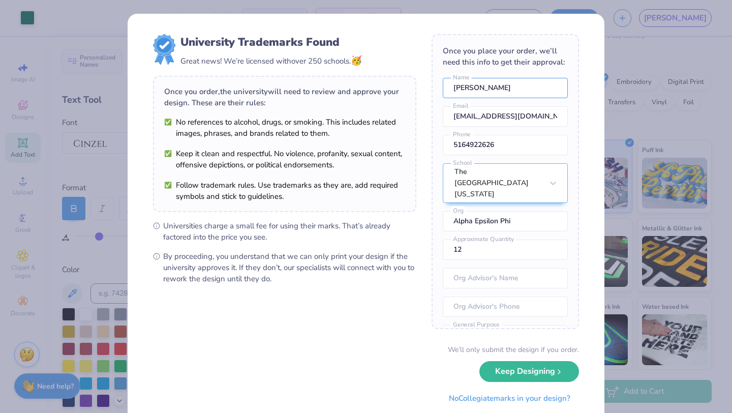
drag, startPoint x: 508, startPoint y: 92, endPoint x: 409, endPoint y: 73, distance: 99.8
click at [409, 73] on form "University Trademarks Found Great news! We’re licensed with over 250 schools. 🥳…" at bounding box center [366, 221] width 426 height 374
click at [456, 131] on div "Once you place your order, we’ll need this info to get their approval: [PERSON_…" at bounding box center [504, 181] width 147 height 295
click at [476, 144] on input "5164922626" at bounding box center [505, 145] width 125 height 20
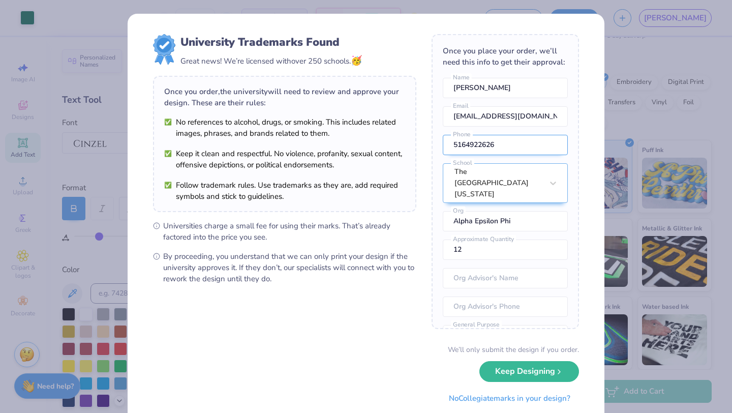
click at [476, 144] on input "5164922626" at bounding box center [505, 145] width 125 height 20
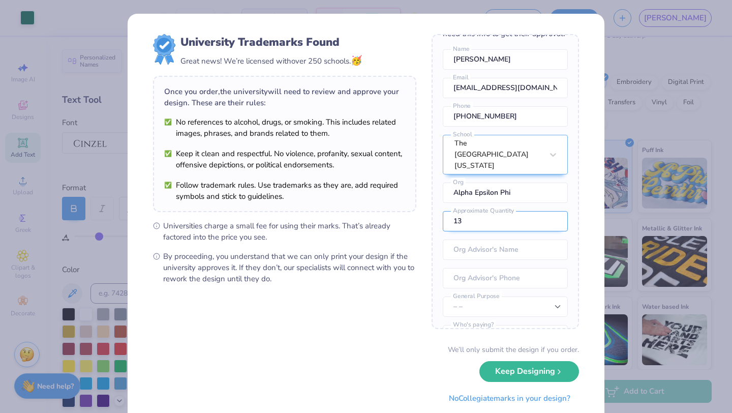
click at [553, 211] on input "13" at bounding box center [505, 221] width 125 height 20
click at [553, 211] on input "14" at bounding box center [505, 221] width 125 height 20
click at [553, 211] on input "15" at bounding box center [505, 221] width 125 height 20
click at [553, 211] on input "16" at bounding box center [505, 221] width 125 height 20
click at [553, 211] on input "17" at bounding box center [505, 221] width 125 height 20
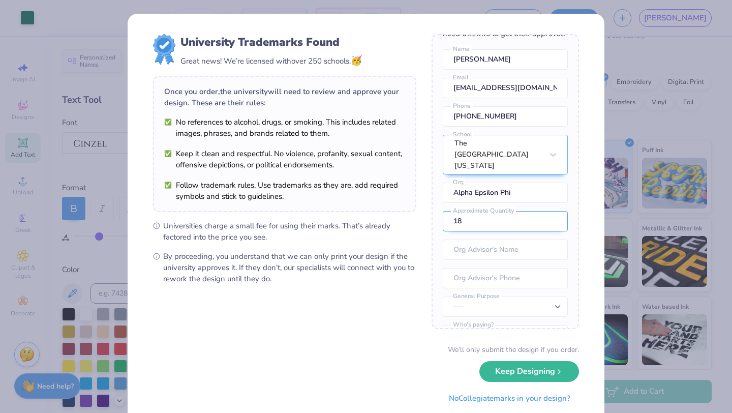
click at [553, 211] on input "18" at bounding box center [505, 221] width 125 height 20
click at [553, 211] on input "19" at bounding box center [505, 221] width 125 height 20
click at [553, 211] on input "20" at bounding box center [505, 221] width 125 height 20
click at [553, 211] on input "21" at bounding box center [505, 221] width 125 height 20
click at [553, 211] on input "22" at bounding box center [505, 221] width 125 height 20
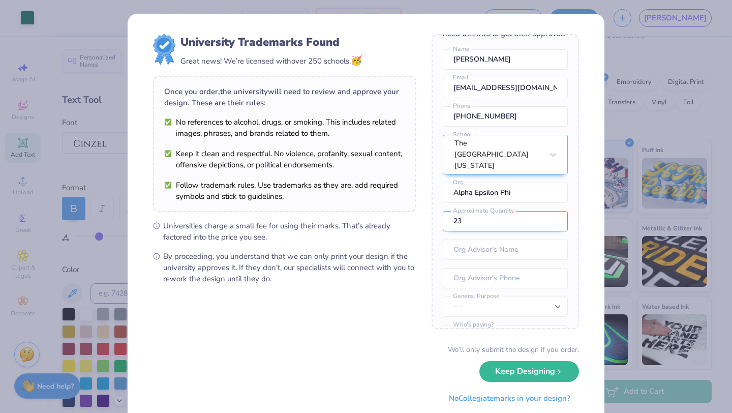
click at [553, 211] on input "23" at bounding box center [505, 221] width 125 height 20
click at [553, 211] on input "24" at bounding box center [505, 221] width 125 height 20
click at [553, 211] on input "25" at bounding box center [505, 221] width 125 height 20
click at [553, 211] on input "26" at bounding box center [505, 221] width 125 height 20
click at [553, 211] on input "27" at bounding box center [505, 221] width 125 height 20
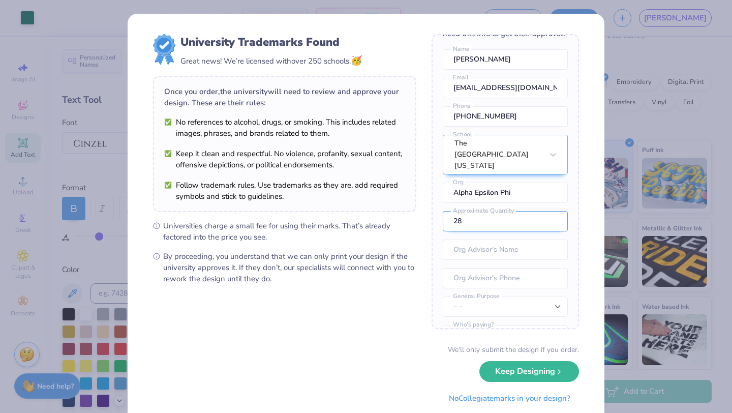
click at [553, 211] on input "28" at bounding box center [505, 221] width 125 height 20
click at [553, 211] on input "29" at bounding box center [505, 221] width 125 height 20
click at [553, 211] on input "30" at bounding box center [505, 221] width 125 height 20
click at [553, 211] on input "31" at bounding box center [505, 221] width 125 height 20
click at [553, 211] on input "32" at bounding box center [505, 221] width 125 height 20
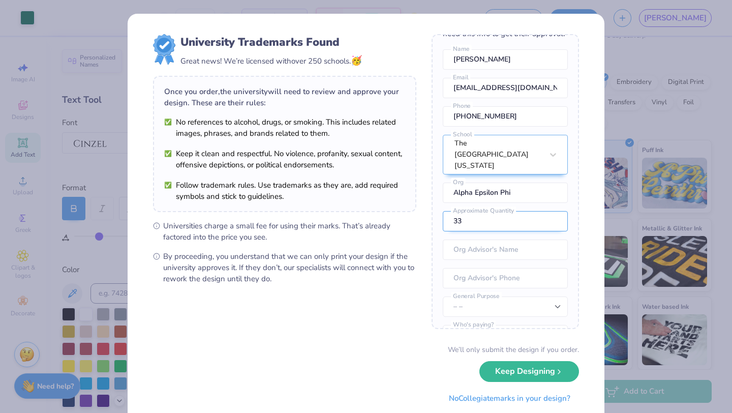
click at [553, 211] on input "33" at bounding box center [505, 221] width 125 height 20
click at [553, 211] on input "34" at bounding box center [505, 221] width 125 height 20
click at [553, 211] on input "35" at bounding box center [505, 221] width 125 height 20
click at [553, 211] on input "36" at bounding box center [505, 221] width 125 height 20
click at [553, 211] on input "37" at bounding box center [505, 221] width 125 height 20
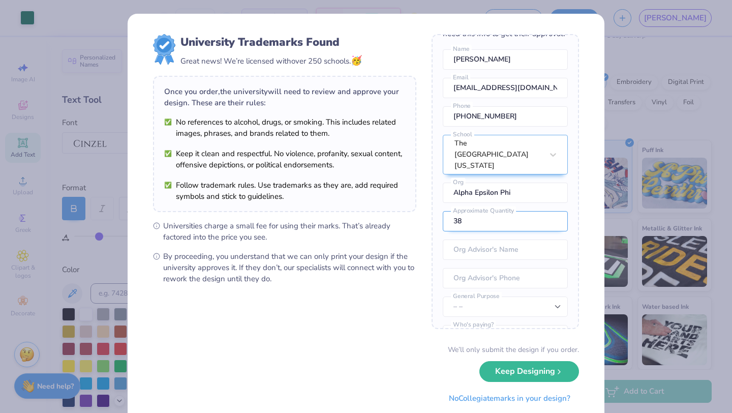
click at [553, 211] on input "38" at bounding box center [505, 221] width 125 height 20
click at [553, 211] on input "39" at bounding box center [505, 221] width 125 height 20
click at [553, 211] on input "40" at bounding box center [505, 221] width 125 height 20
click at [553, 211] on input "41" at bounding box center [505, 221] width 125 height 20
click at [553, 211] on input "42" at bounding box center [505, 221] width 125 height 20
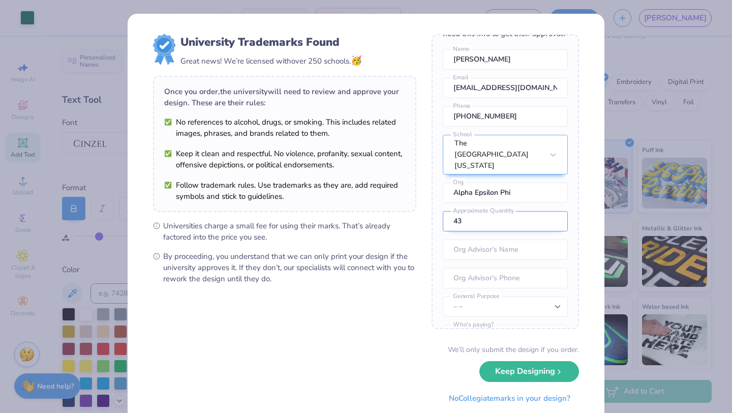
click at [553, 211] on input "43" at bounding box center [505, 221] width 125 height 20
click at [553, 211] on input "44" at bounding box center [505, 221] width 125 height 20
click at [553, 211] on input "45" at bounding box center [505, 221] width 125 height 20
click at [553, 211] on input "46" at bounding box center [505, 221] width 125 height 20
drag, startPoint x: 518, startPoint y: 216, endPoint x: 400, endPoint y: 208, distance: 118.1
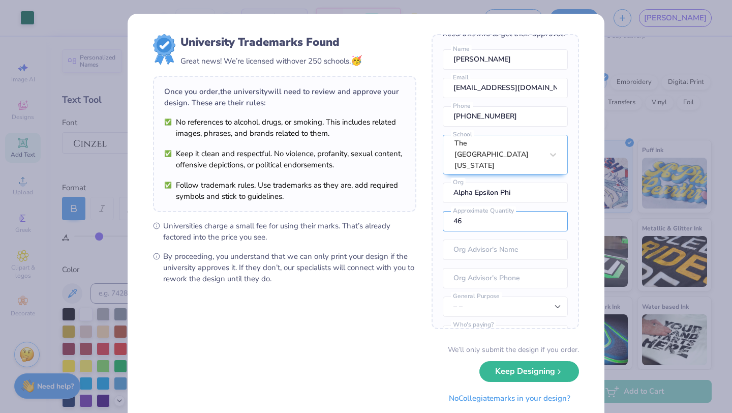
click at [400, 208] on form "University Trademarks Found Great news! We’re licensed with over 250 schools. 🥳…" at bounding box center [366, 221] width 426 height 374
click at [479, 361] on button "Keep Designing" at bounding box center [529, 371] width 100 height 21
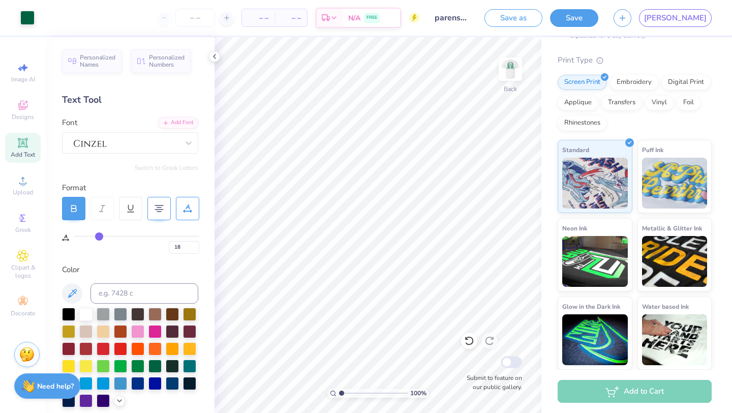
click at [614, 387] on div "Add to Cart" at bounding box center [634, 391] width 154 height 23
click at [622, 395] on div "Add to Cart" at bounding box center [634, 391] width 154 height 23
click at [274, 21] on div "– – Per Item" at bounding box center [258, 17] width 33 height 17
click at [360, 24] on span "N/A" at bounding box center [354, 19] width 12 height 11
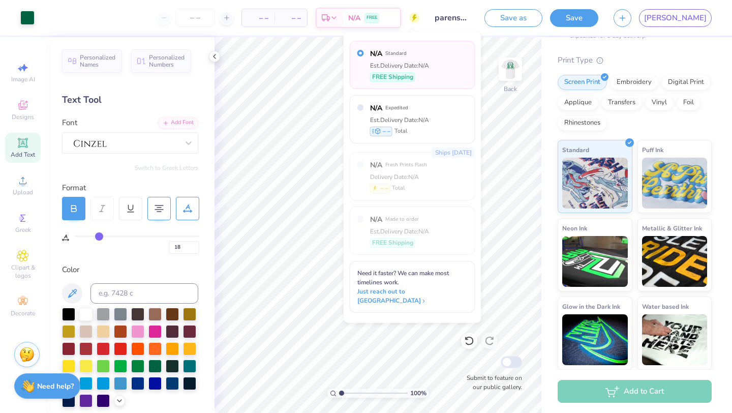
click at [307, 24] on div "– – Total" at bounding box center [290, 17] width 33 height 17
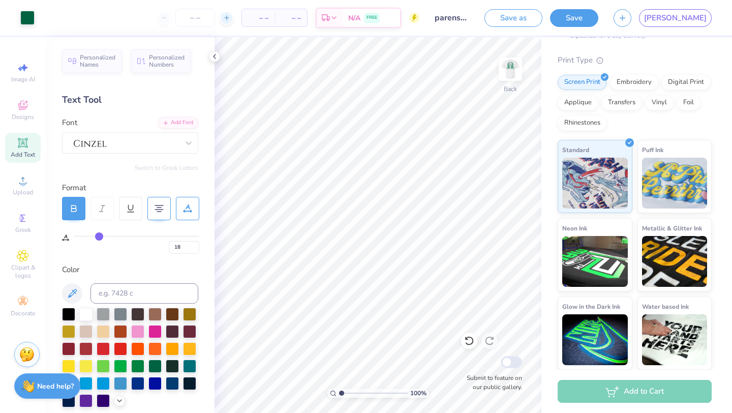
click at [230, 18] on icon at bounding box center [226, 17] width 7 height 7
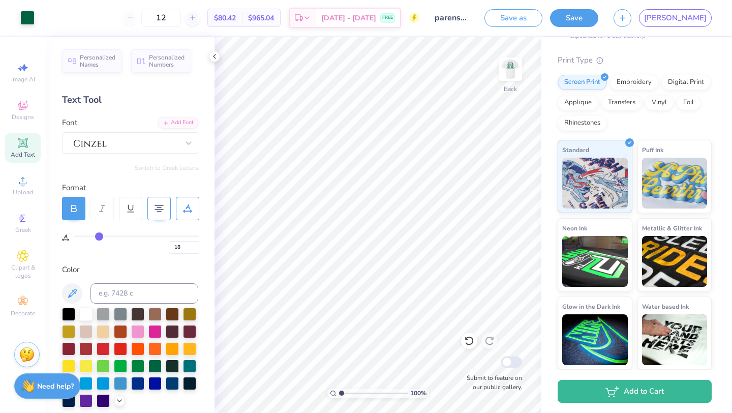
drag, startPoint x: 248, startPoint y: 18, endPoint x: 179, endPoint y: 13, distance: 69.2
click at [179, 13] on div "12 $80.42 Per Item $965.04 Total Est. Delivery [DATE] - [DATE] FREE" at bounding box center [230, 18] width 377 height 36
click at [191, 16] on icon at bounding box center [186, 17] width 7 height 7
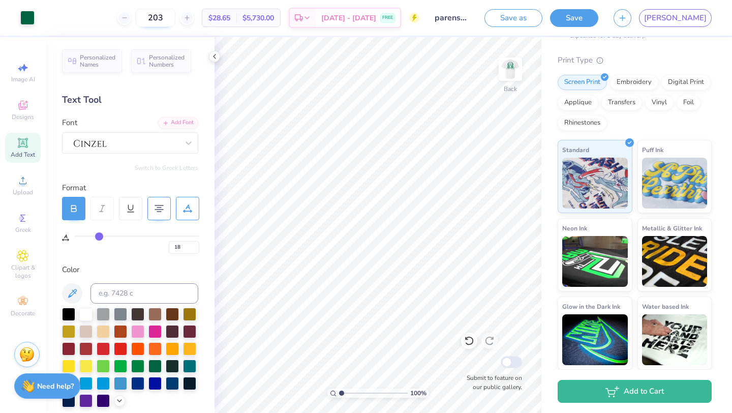
click at [175, 12] on input "203" at bounding box center [156, 18] width 40 height 18
drag, startPoint x: 233, startPoint y: 20, endPoint x: 162, endPoint y: 17, distance: 71.2
click at [162, 17] on div "203 $28.00 Per Item $5,684.00 Total Est. Delivery [DATE] - [DATE] FREE" at bounding box center [230, 18] width 377 height 36
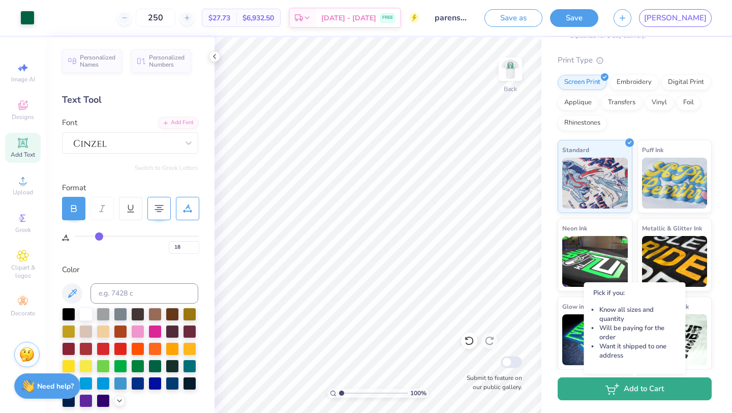
click at [643, 384] on button "Add to Cart" at bounding box center [634, 388] width 154 height 23
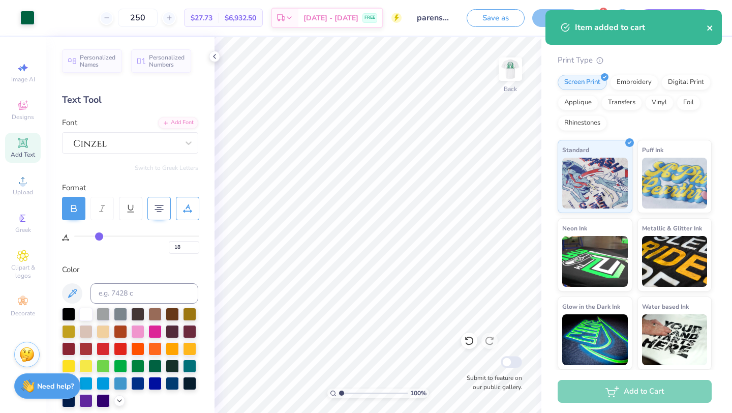
click at [710, 28] on icon "close" at bounding box center [709, 28] width 7 height 8
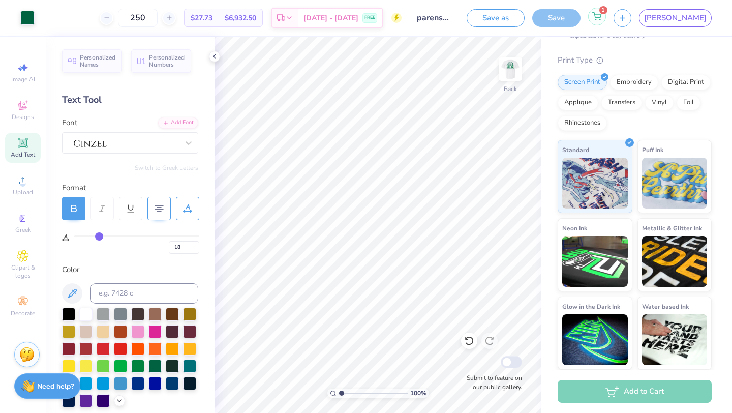
click at [601, 17] on icon at bounding box center [596, 16] width 9 height 8
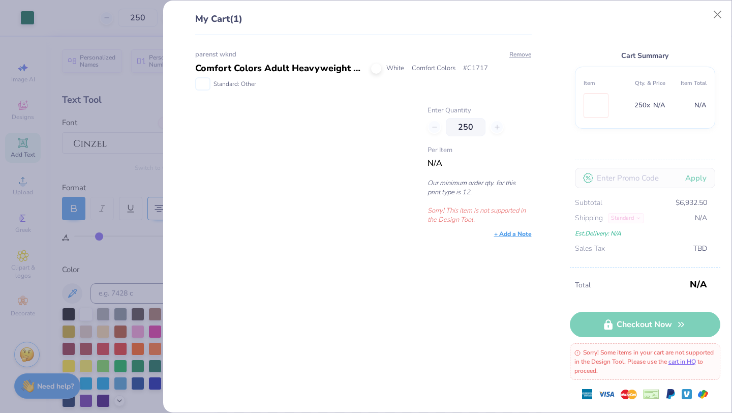
click at [595, 111] on img at bounding box center [595, 105] width 0 height 24
click at [595, 98] on img at bounding box center [595, 105] width 0 height 24
click at [715, 18] on button "Close" at bounding box center [717, 14] width 19 height 19
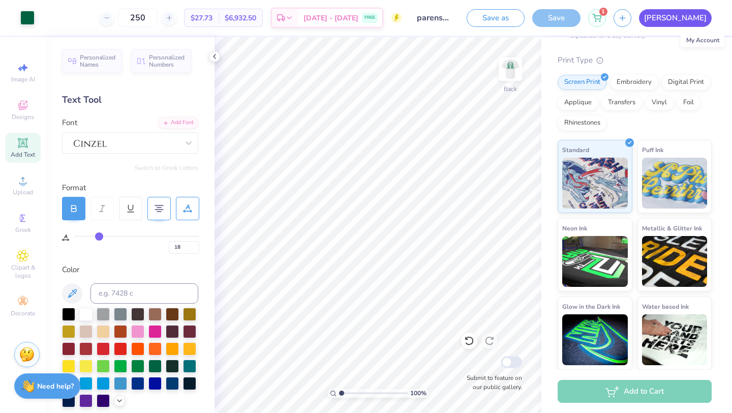
click at [706, 18] on span "[PERSON_NAME]" at bounding box center [675, 18] width 62 height 12
